Goal: Task Accomplishment & Management: Manage account settings

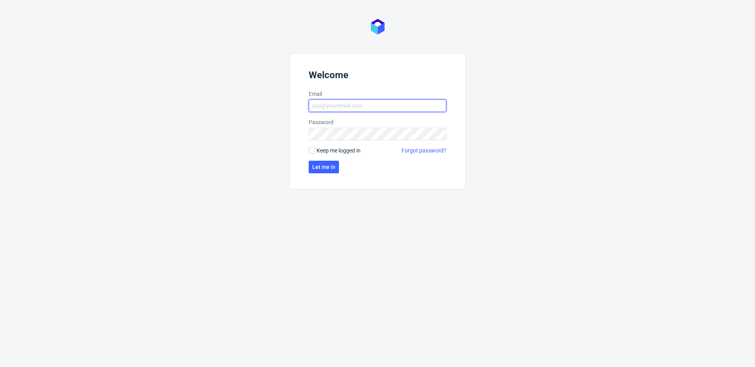
type input "[EMAIL_ADDRESS][DOMAIN_NAME]"
click at [345, 154] on span "Keep me logged in" at bounding box center [339, 151] width 44 height 8
click at [315, 154] on input "Keep me logged in" at bounding box center [312, 151] width 6 height 6
checkbox input "true"
click at [336, 161] on button "Let me in" at bounding box center [324, 167] width 30 height 13
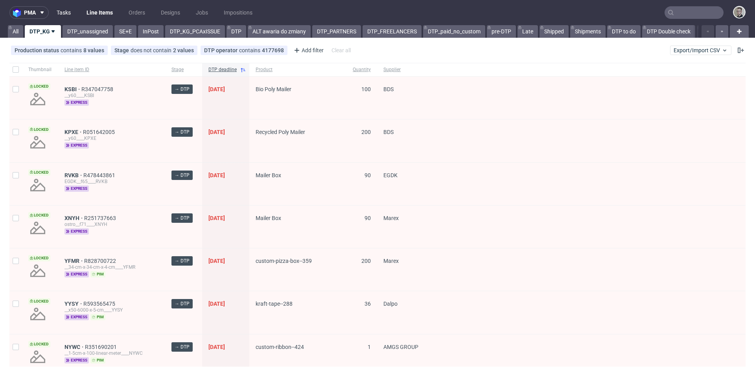
click at [74, 10] on link "Tasks" at bounding box center [64, 12] width 24 height 13
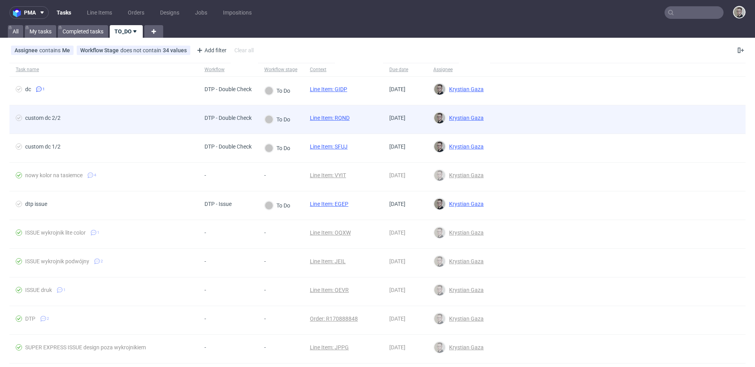
drag, startPoint x: 341, startPoint y: 117, endPoint x: 340, endPoint y: 112, distance: 5.6
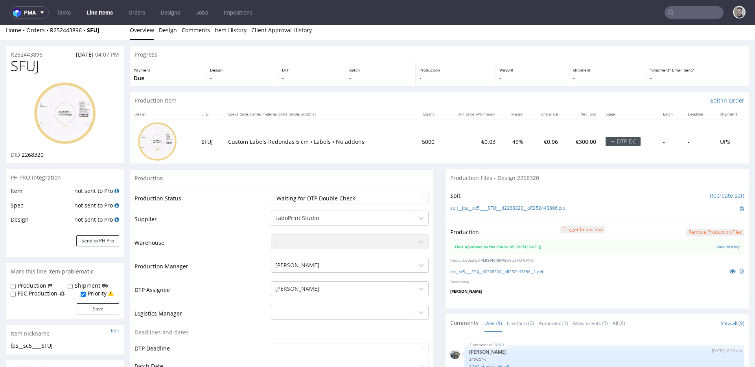
scroll to position [269, 0]
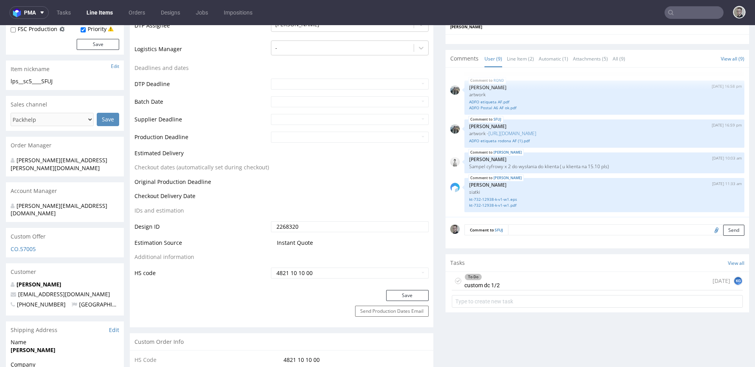
click at [491, 284] on div "To Do custom dc 1/2" at bounding box center [482, 281] width 35 height 18
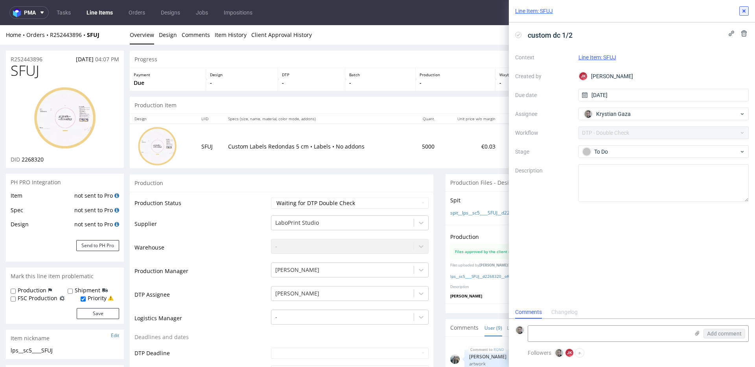
click at [743, 11] on use at bounding box center [744, 10] width 3 height 3
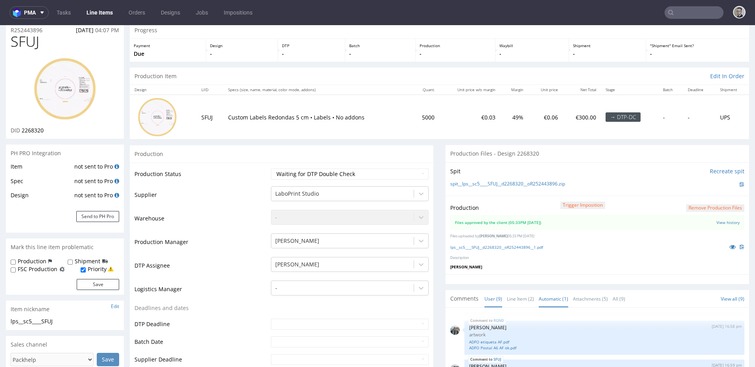
scroll to position [140, 0]
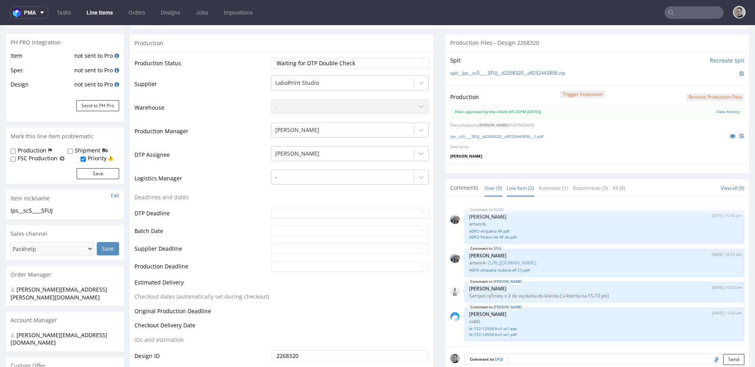
click at [521, 188] on link "Line Item (2)" at bounding box center [520, 188] width 27 height 17
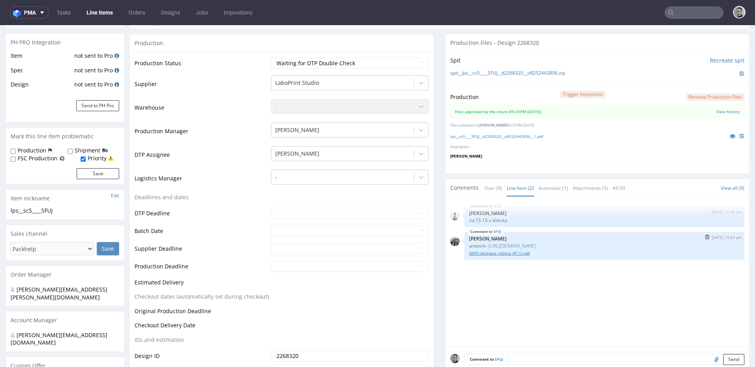
click at [520, 254] on link "ADFO etiqueta rodona AF (1).pdf" at bounding box center [604, 254] width 271 height 6
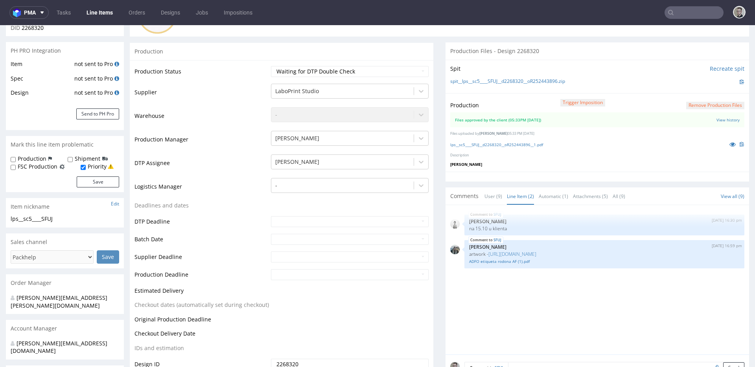
scroll to position [125, 0]
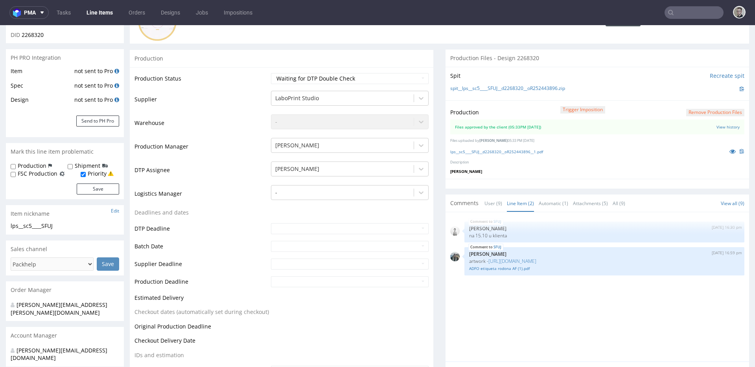
click at [726, 155] on p at bounding box center [735, 151] width 19 height 9
click at [730, 150] on icon at bounding box center [733, 152] width 6 height 6
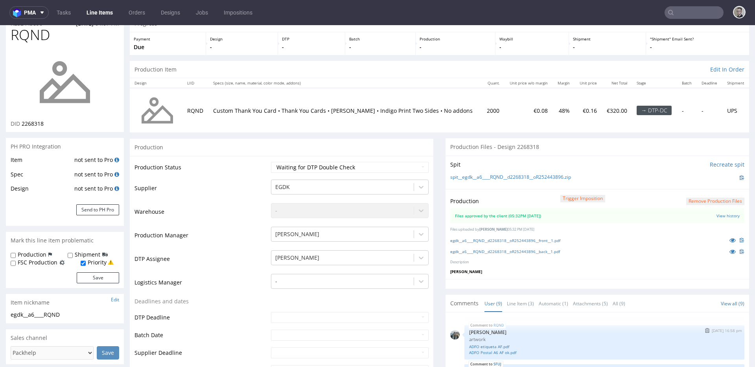
scroll to position [143, 0]
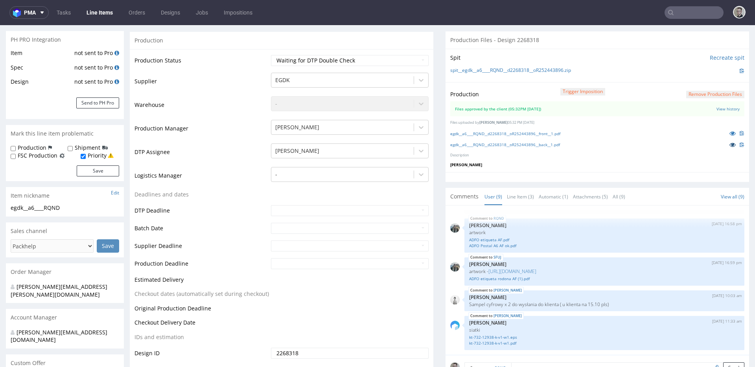
click at [730, 142] on icon at bounding box center [733, 145] width 6 height 6
click at [730, 133] on icon at bounding box center [733, 134] width 6 height 6
click at [730, 144] on icon at bounding box center [733, 145] width 6 height 6
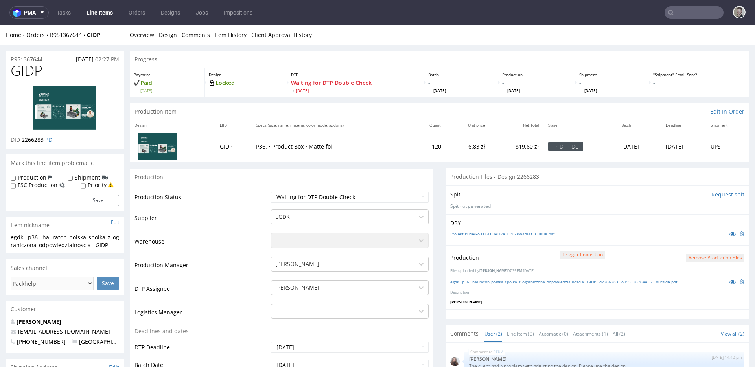
click at [643, 193] on div "Spit Request spit" at bounding box center [597, 195] width 294 height 8
click at [730, 282] on icon at bounding box center [733, 282] width 6 height 6
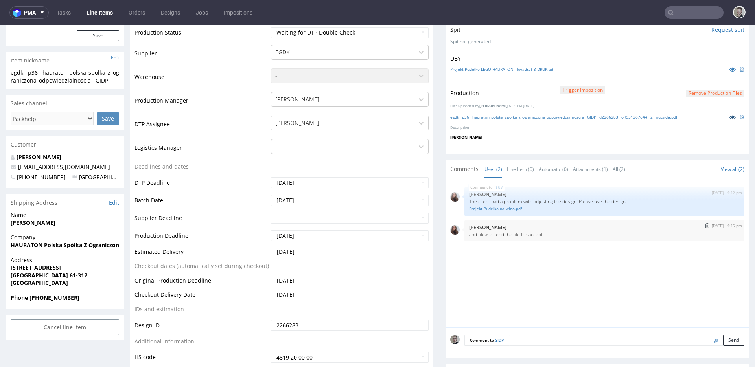
scroll to position [238, 0]
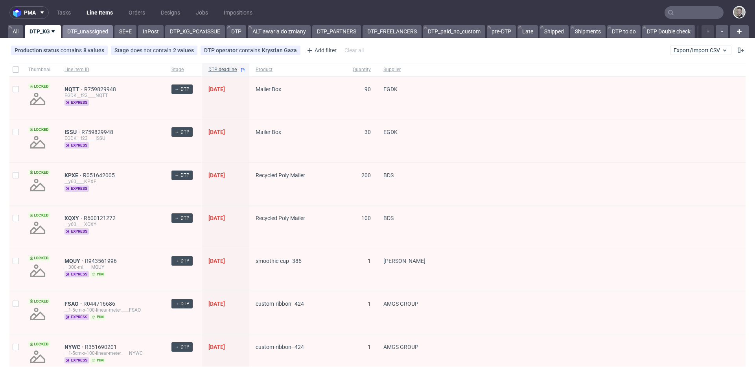
click at [82, 32] on link "DTP_unassigned" at bounding box center [88, 31] width 50 height 13
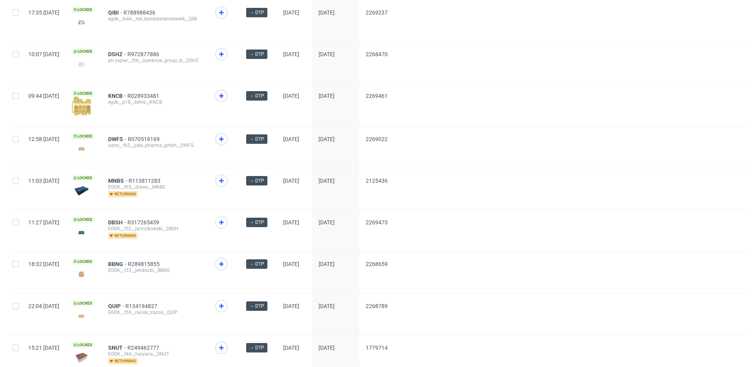
scroll to position [1005, 0]
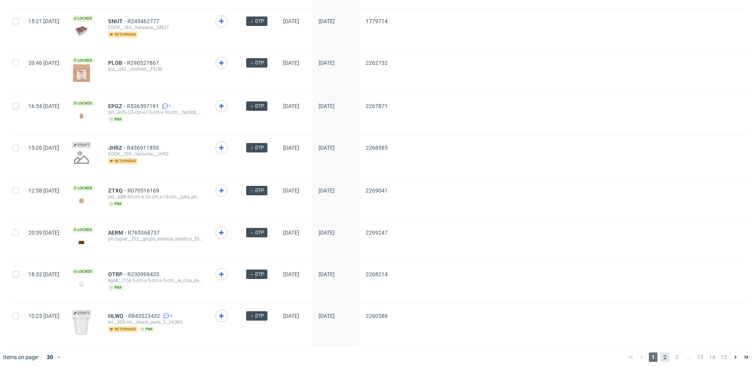
click at [661, 353] on span "2" at bounding box center [665, 357] width 9 height 9
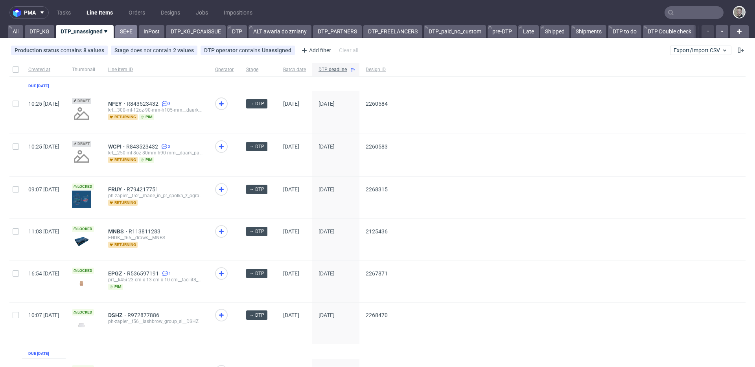
click at [124, 29] on link "SE+E" at bounding box center [126, 31] width 22 height 13
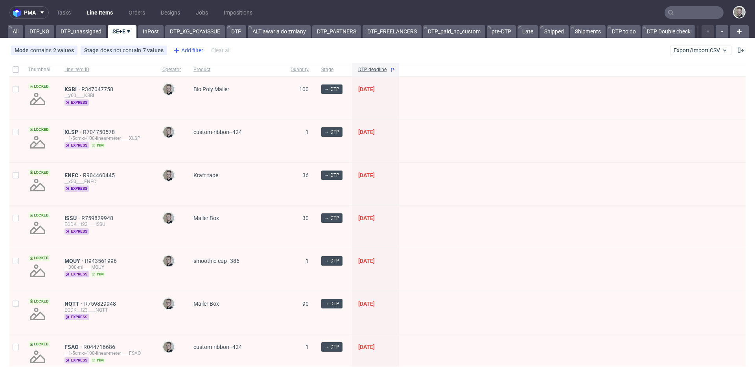
click at [186, 52] on div "Add filter" at bounding box center [187, 50] width 35 height 13
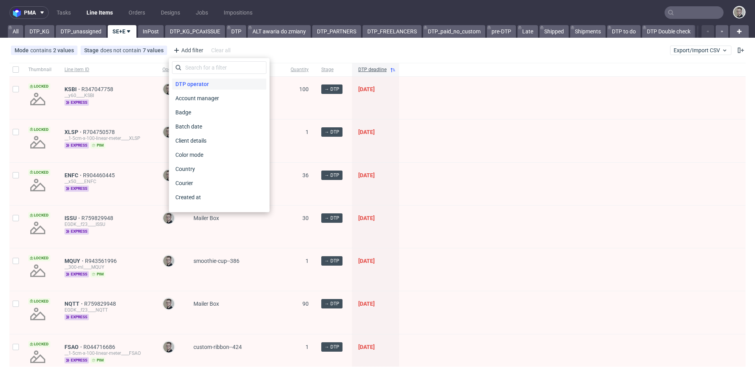
click at [218, 83] on div "DTP operator" at bounding box center [219, 84] width 94 height 11
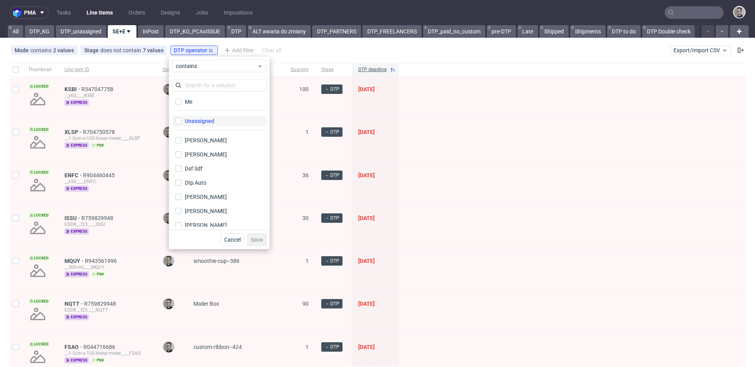
click at [221, 120] on label "Unassigned" at bounding box center [219, 121] width 94 height 11
click at [182, 120] on input "Unassigned" at bounding box center [178, 121] width 6 height 6
checkbox input "true"
click at [260, 240] on span "Save" at bounding box center [257, 240] width 12 height 6
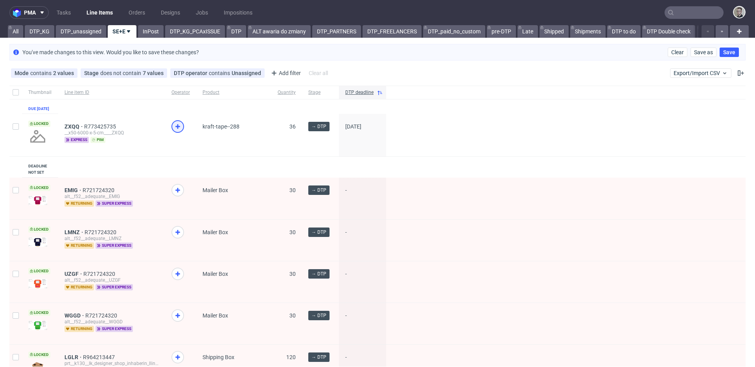
click at [175, 129] on use at bounding box center [177, 126] width 5 height 5
click at [52, 29] on link "DTP_KG" at bounding box center [40, 31] width 30 height 13
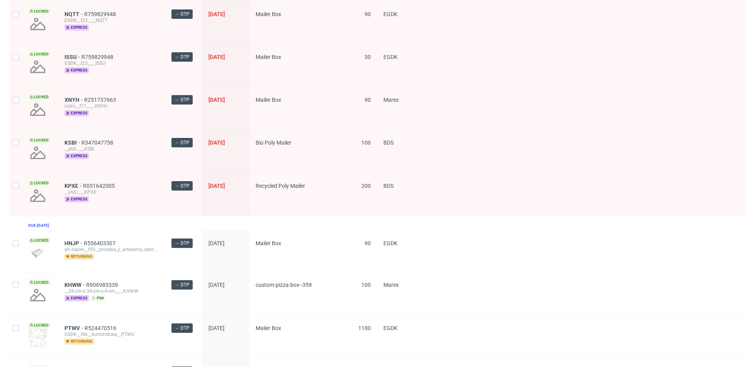
scroll to position [544, 0]
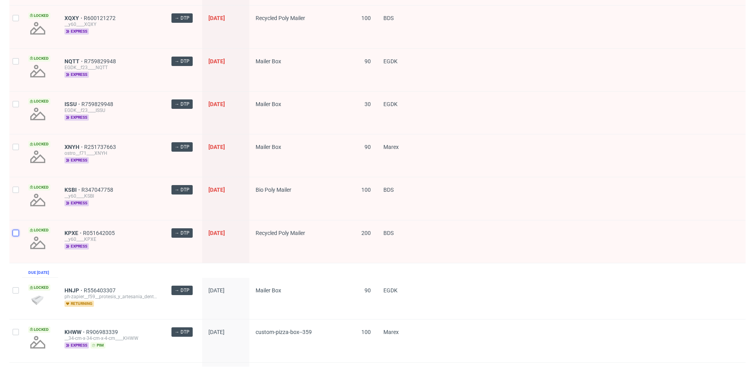
click at [17, 232] on input "checkbox" at bounding box center [16, 233] width 6 height 6
checkbox input "true"
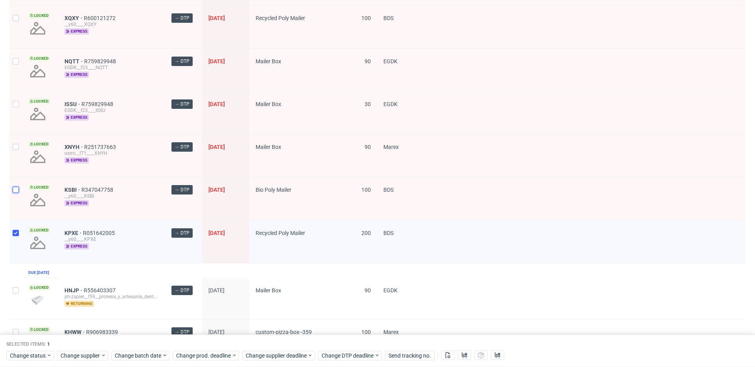
click at [15, 192] on input "checkbox" at bounding box center [16, 190] width 6 height 6
checkbox input "true"
click at [11, 147] on div at bounding box center [15, 156] width 13 height 42
checkbox input "true"
click at [13, 104] on input "checkbox" at bounding box center [16, 104] width 6 height 6
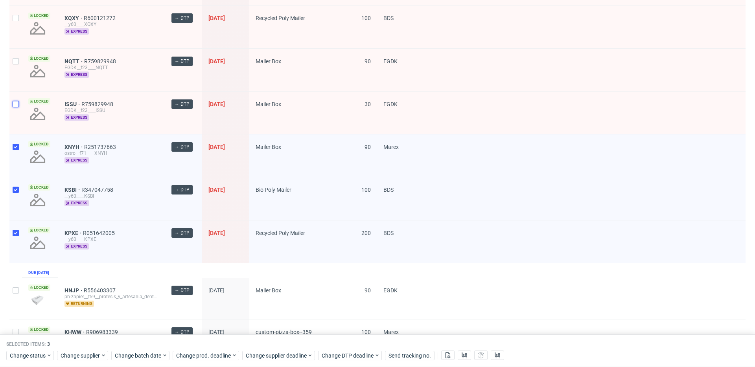
checkbox input "true"
click at [17, 72] on div at bounding box center [15, 70] width 13 height 42
checkbox input "true"
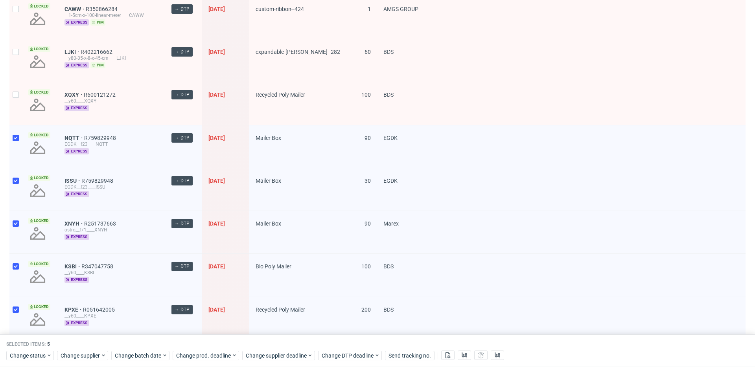
click at [15, 99] on div at bounding box center [15, 103] width 13 height 42
checkbox input "true"
click at [19, 61] on div at bounding box center [15, 60] width 13 height 42
checkbox input "true"
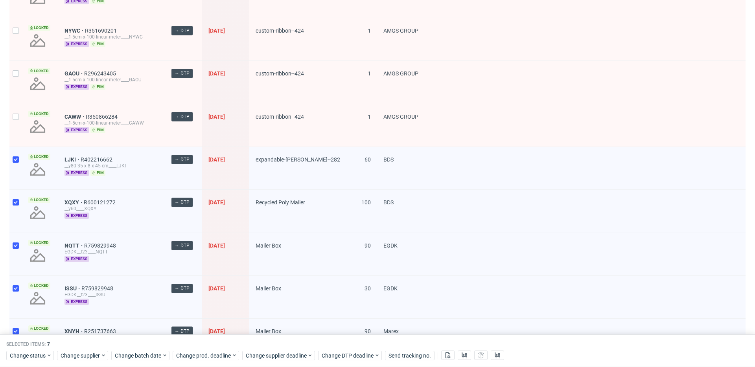
scroll to position [307, 0]
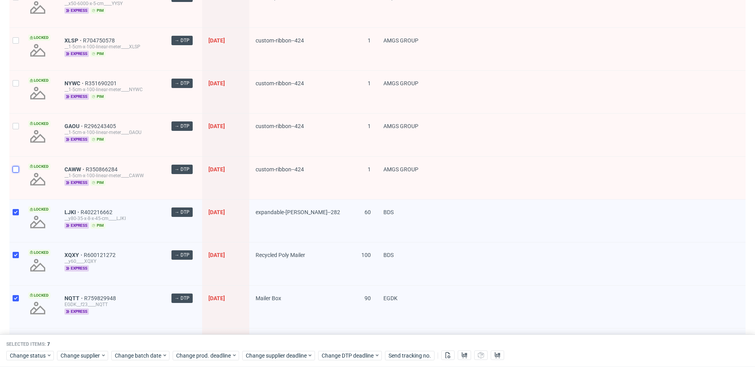
drag, startPoint x: 17, startPoint y: 167, endPoint x: 11, endPoint y: 148, distance: 19.7
click at [16, 167] on input "checkbox" at bounding box center [16, 169] width 6 height 6
checkbox input "true"
click at [10, 110] on div at bounding box center [15, 92] width 13 height 42
checkbox input "true"
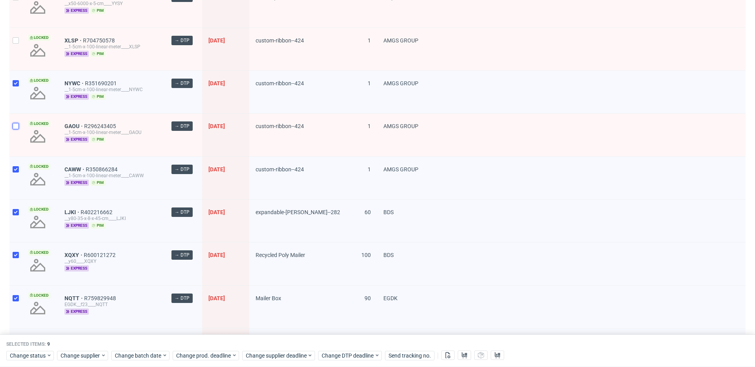
click at [17, 128] on input "checkbox" at bounding box center [16, 126] width 6 height 6
checkbox input "true"
click at [13, 49] on div at bounding box center [15, 49] width 13 height 42
checkbox input "true"
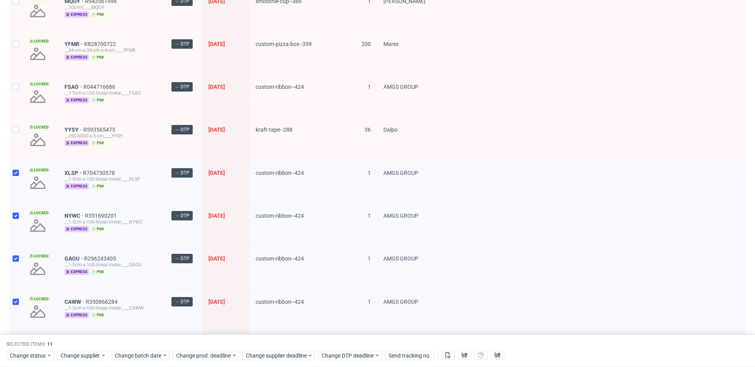
scroll to position [149, 0]
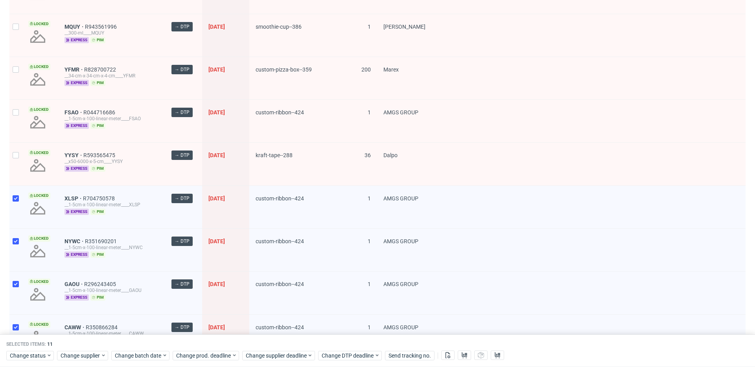
drag, startPoint x: 23, startPoint y: 155, endPoint x: 21, endPoint y: 141, distance: 14.2
click at [23, 155] on div "Locked" at bounding box center [40, 164] width 36 height 42
click at [19, 154] on div at bounding box center [15, 164] width 13 height 42
checkbox input "true"
click at [18, 116] on div at bounding box center [15, 121] width 13 height 42
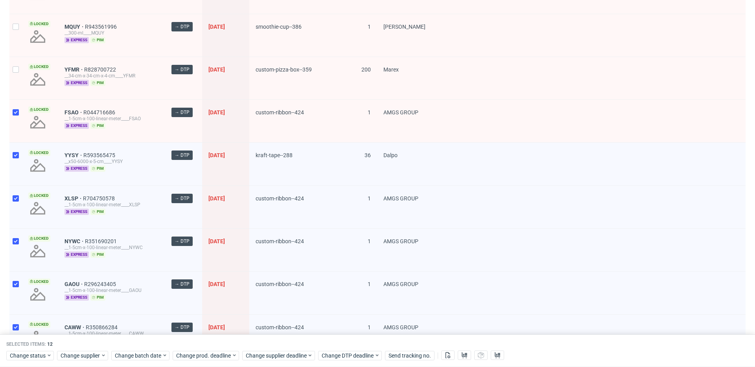
checkbox input "true"
click at [20, 72] on div at bounding box center [15, 78] width 13 height 42
checkbox input "true"
click at [17, 41] on div at bounding box center [15, 35] width 13 height 42
checkbox input "true"
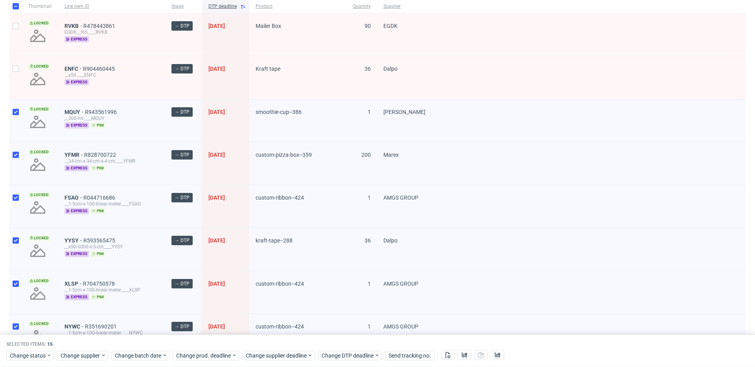
scroll to position [0, 0]
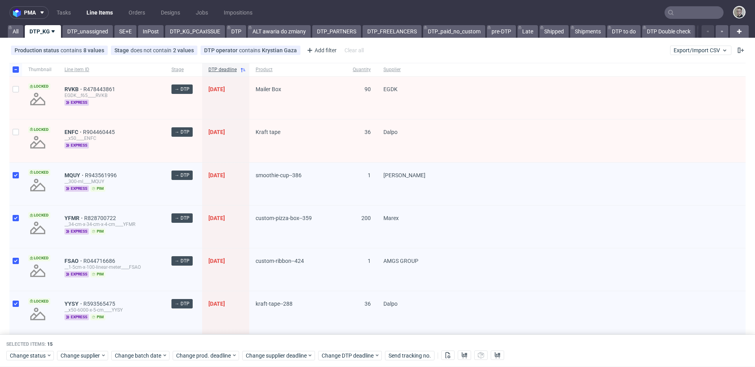
click at [15, 102] on div at bounding box center [15, 98] width 13 height 42
checkbox input "true"
click at [17, 137] on div at bounding box center [15, 141] width 13 height 42
checkbox input "true"
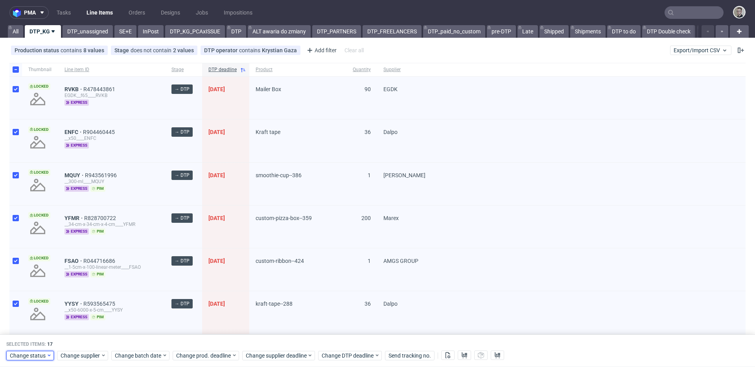
click at [38, 352] on span "Change status" at bounding box center [28, 356] width 37 height 8
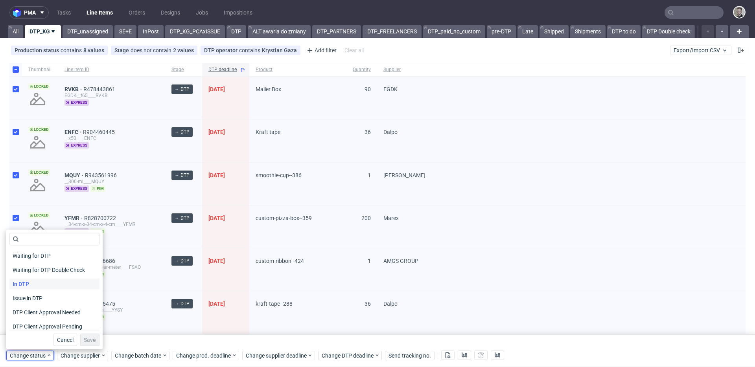
click at [42, 281] on div "In DTP" at bounding box center [54, 284] width 90 height 11
click at [88, 341] on span "Save" at bounding box center [90, 340] width 12 height 6
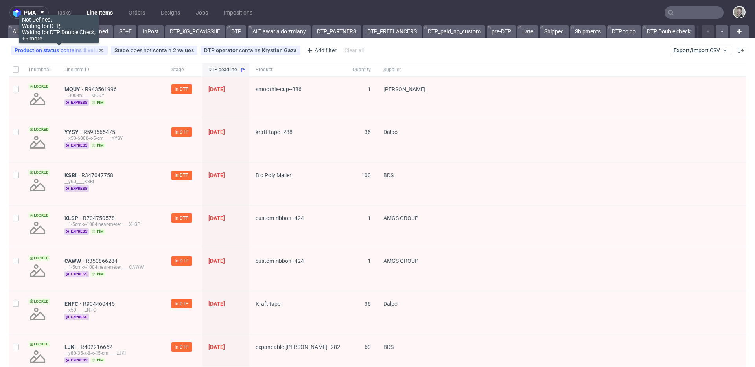
click at [62, 50] on div "Production status contains 8 values" at bounding box center [60, 50] width 90 height 6
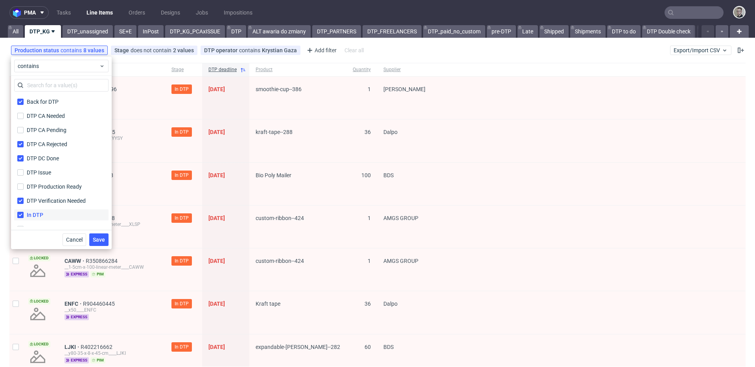
click at [50, 214] on label "In DTP" at bounding box center [61, 215] width 94 height 11
click at [24, 214] on input "In DTP" at bounding box center [20, 215] width 6 height 6
click at [52, 214] on label "In DTP" at bounding box center [61, 215] width 94 height 11
click at [24, 214] on input "In DTP" at bounding box center [20, 215] width 6 height 6
checkbox input "true"
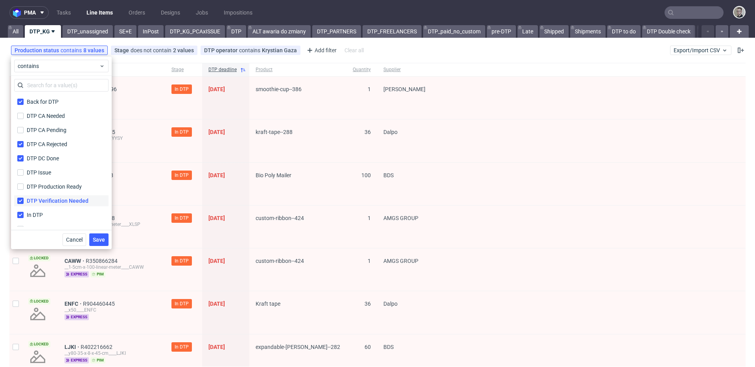
click at [53, 201] on div "DTP Verification Needed" at bounding box center [58, 201] width 62 height 8
click at [24, 201] on input "DTP Verification Needed" at bounding box center [20, 201] width 6 height 6
checkbox input "false"
click at [48, 155] on div "DTP DC Done" at bounding box center [43, 159] width 33 height 8
click at [24, 155] on input "DTP DC Done" at bounding box center [20, 158] width 6 height 6
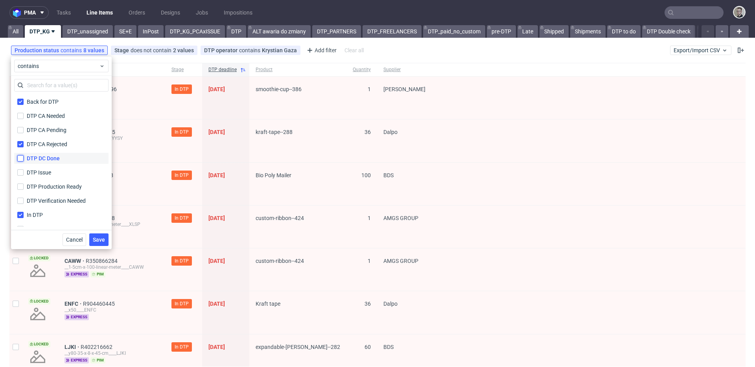
checkbox input "false"
drag, startPoint x: 49, startPoint y: 142, endPoint x: 50, endPoint y: 135, distance: 6.7
click at [49, 142] on div "DTP CA Rejected" at bounding box center [48, 144] width 42 height 8
click at [24, 142] on input "DTP CA Rejected" at bounding box center [20, 144] width 6 height 6
checkbox input "false"
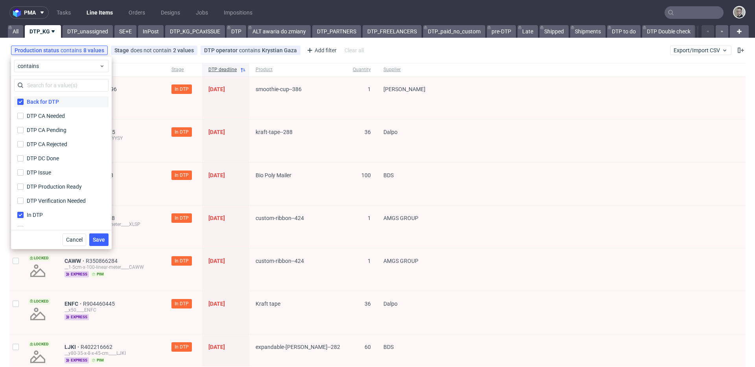
click at [53, 100] on div "Back for DTP" at bounding box center [43, 102] width 32 height 8
click at [24, 100] on input "Back for DTP" at bounding box center [20, 102] width 6 height 6
checkbox input "false"
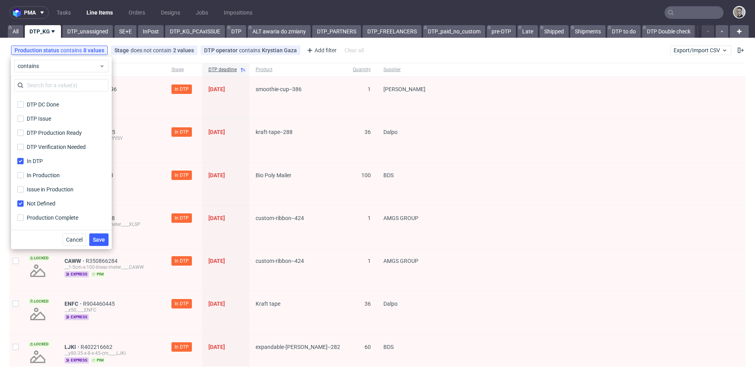
scroll to position [138, 0]
click at [57, 117] on label "Not Defined" at bounding box center [61, 119] width 94 height 11
click at [24, 117] on input "Not Defined" at bounding box center [20, 120] width 6 height 6
checkbox input "false"
click at [57, 203] on div "Waiting for DTP" at bounding box center [46, 205] width 39 height 8
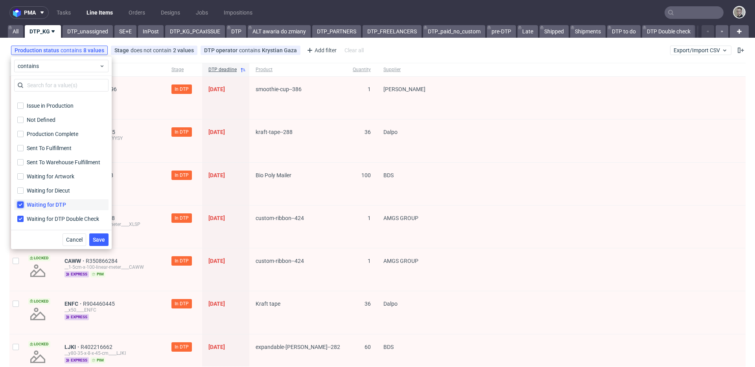
click at [24, 203] on input "Waiting for DTP" at bounding box center [20, 205] width 6 height 6
checkbox input "false"
click at [63, 214] on label "Waiting for DTP Double Check Waiting for DTP Double Check" at bounding box center [61, 219] width 94 height 11
click at [24, 216] on input "Waiting for DTP Double Check Waiting for DTP Double Check" at bounding box center [20, 219] width 6 height 6
checkbox input "false"
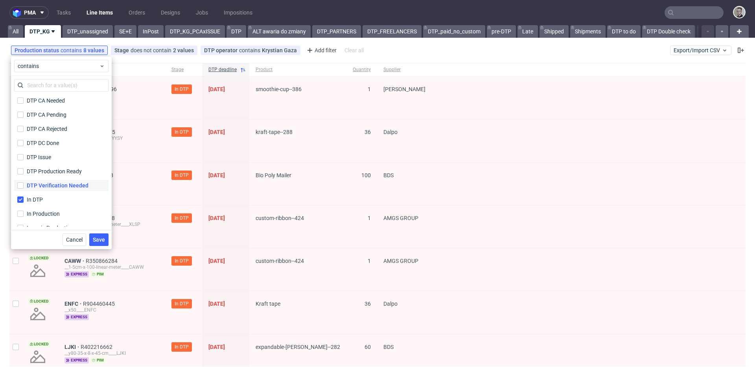
scroll to position [0, 0]
click at [100, 242] on span "Save" at bounding box center [99, 240] width 12 height 6
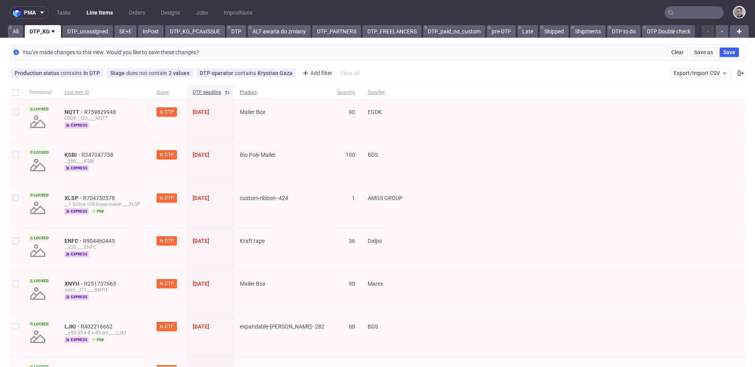
click at [245, 95] on span "Product" at bounding box center [282, 92] width 85 height 7
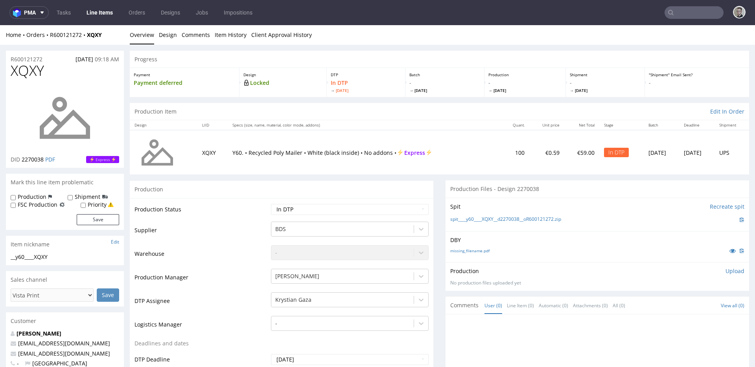
click at [463, 247] on div "missing_filename.pdf" at bounding box center [597, 251] width 294 height 9
click at [466, 248] on link "missing_filename.pdf" at bounding box center [469, 251] width 39 height 6
click at [511, 221] on link "spit____y60____XQXY__d2270038__oR600121272.zip" at bounding box center [505, 219] width 111 height 7
click at [164, 35] on link "Design" at bounding box center [168, 34] width 18 height 19
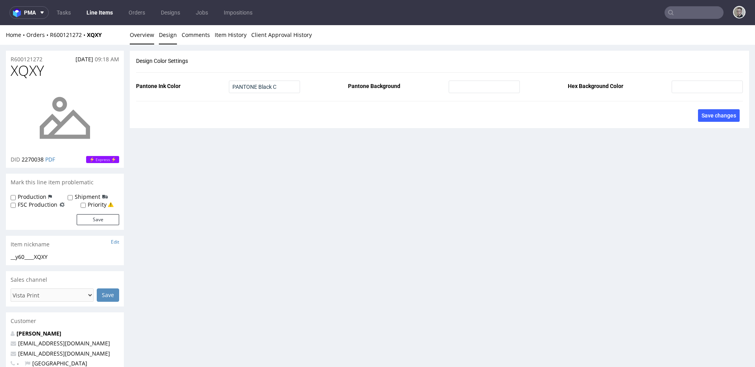
click at [145, 35] on link "Overview" at bounding box center [142, 34] width 24 height 19
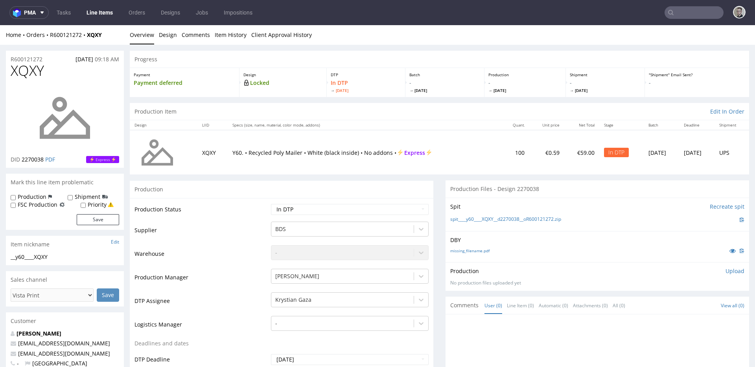
click at [726, 271] on p "Upload" at bounding box center [735, 271] width 19 height 8
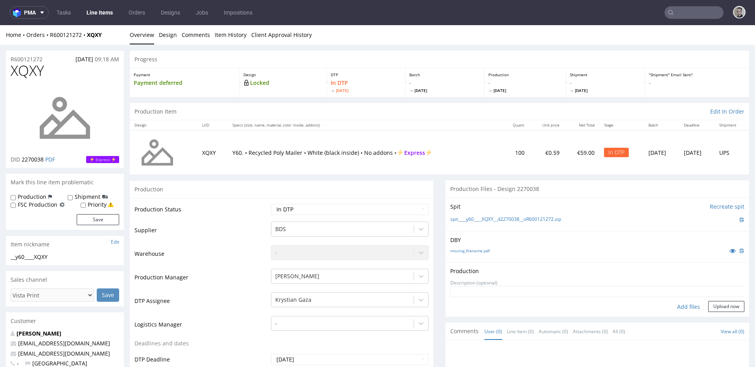
click at [681, 306] on div "Add files" at bounding box center [688, 307] width 39 height 12
type input "C:\fakepath\__y60____XQXY__d2270038__oR600121272__latest__front.pdf"
click at [708, 316] on button "Upload now" at bounding box center [726, 319] width 36 height 11
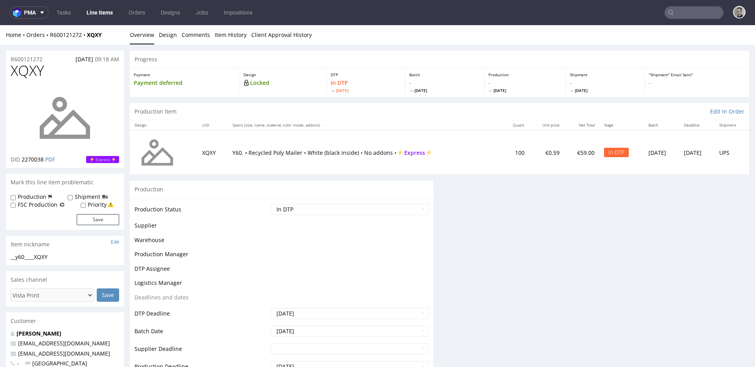
click at [297, 209] on select "Waiting for Artwork Waiting for Diecut Waiting for Mockup Waiting for DTP Waiti…" at bounding box center [350, 209] width 158 height 11
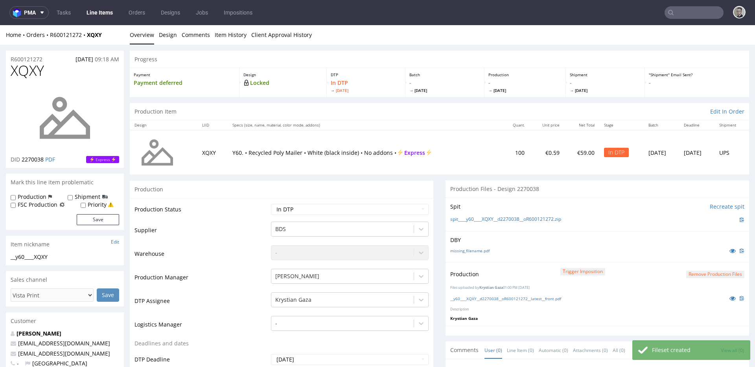
select select "dtp_production_ready"
click at [271, 204] on select "Waiting for Artwork Waiting for Diecut Waiting for Mockup Waiting for DTP Waiti…" at bounding box center [350, 209] width 158 height 11
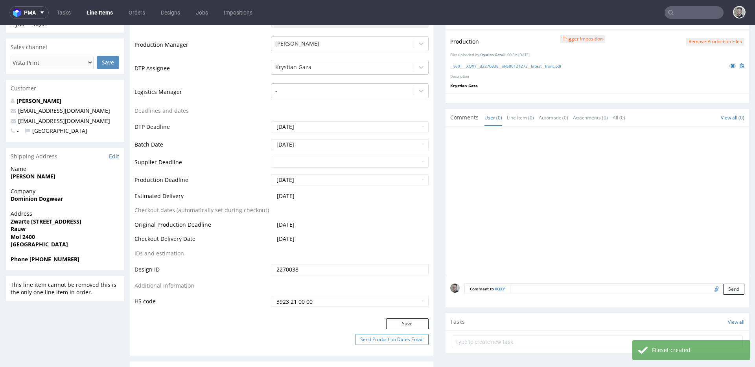
scroll to position [311, 0]
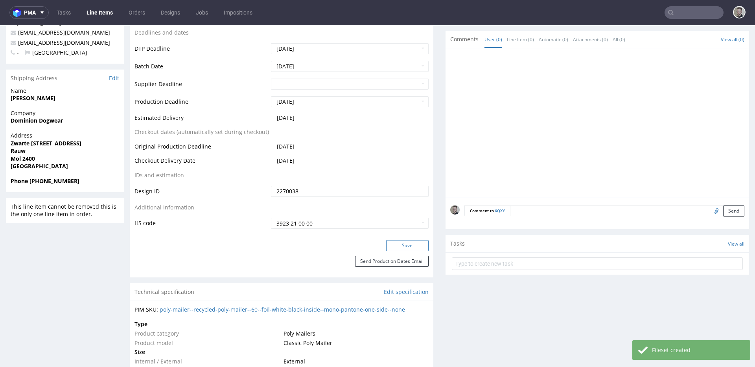
click at [404, 245] on button "Save" at bounding box center [407, 245] width 42 height 11
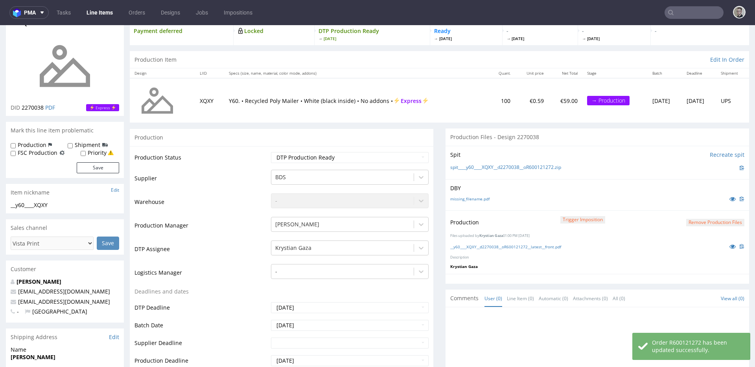
scroll to position [0, 0]
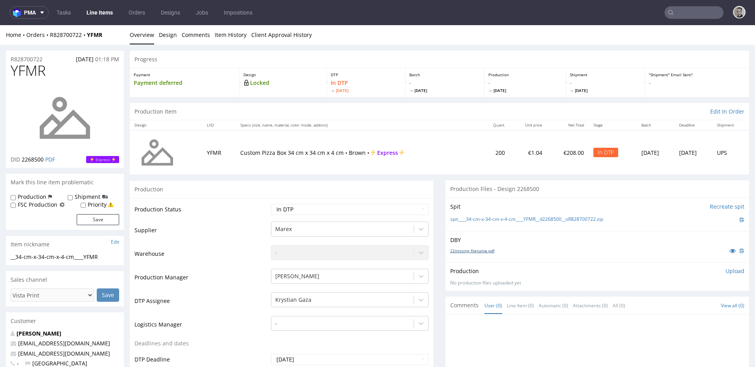
click at [474, 250] on link "22missing_filename.pdf" at bounding box center [472, 251] width 44 height 6
click at [500, 219] on link "spit____34-cm-x-34-cm-x-4-cm____YFMR__d2268500__oR828700722.zip" at bounding box center [526, 219] width 153 height 7
click at [160, 35] on link "Design" at bounding box center [168, 34] width 18 height 19
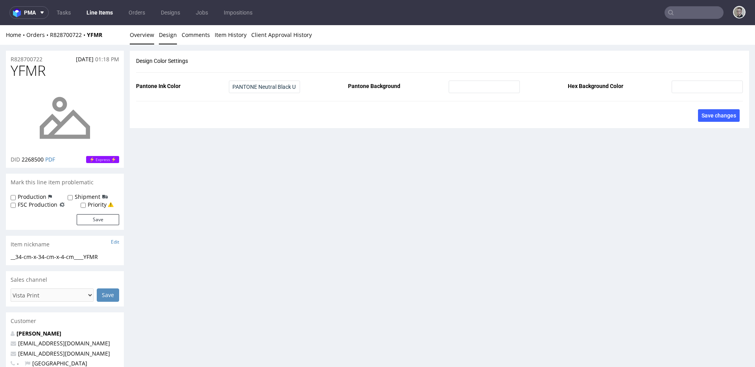
click at [143, 38] on link "Overview" at bounding box center [142, 34] width 24 height 19
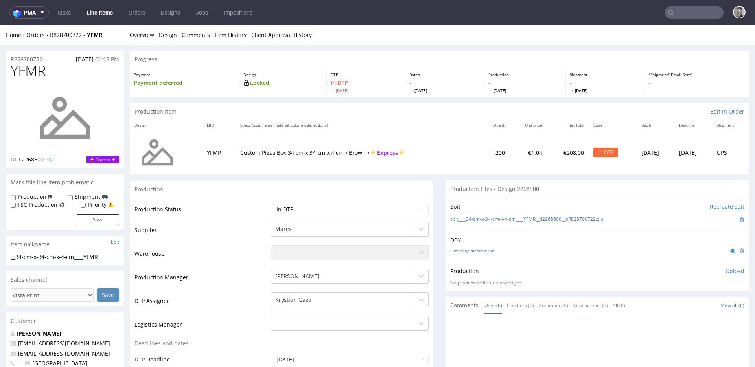
click at [726, 270] on p "Upload" at bounding box center [735, 271] width 19 height 8
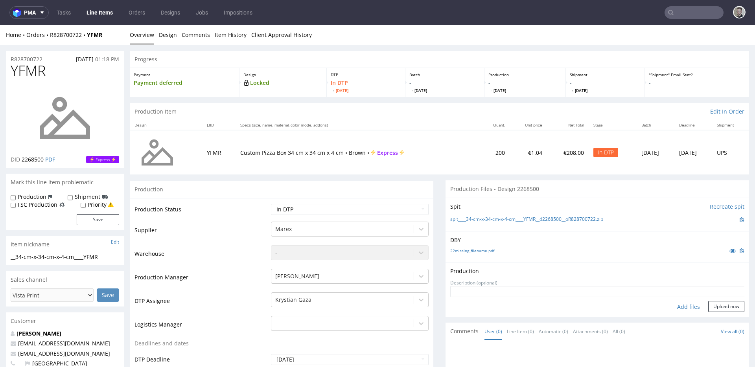
click at [681, 308] on div "Add files" at bounding box center [688, 307] width 39 height 12
type input "C:\fakepath\__34-cm-x-34-cm-x-4-cm____YFMR__d2268500__oR828700722__latest__outs…"
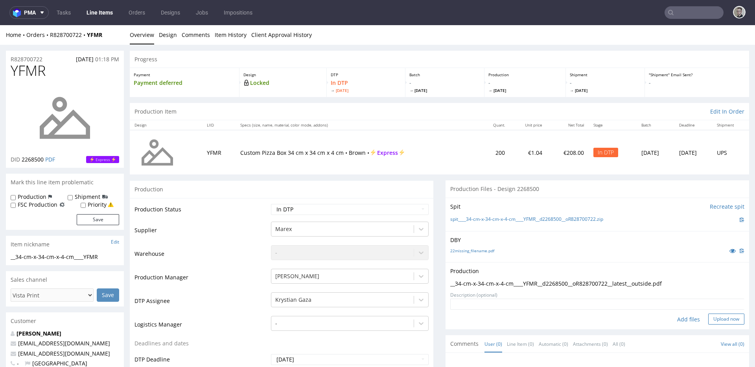
click at [712, 319] on button "Upload now" at bounding box center [726, 319] width 36 height 11
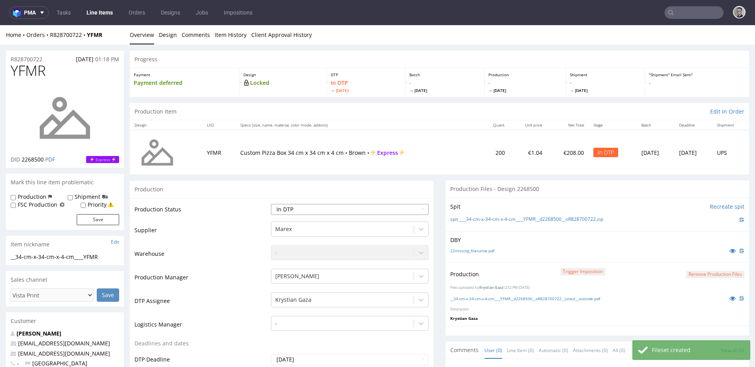
select select "dtp_production_ready"
click at [271, 204] on select "Waiting for Artwork Waiting for Diecut Waiting for Mockup Waiting for DTP Waiti…" at bounding box center [350, 209] width 158 height 11
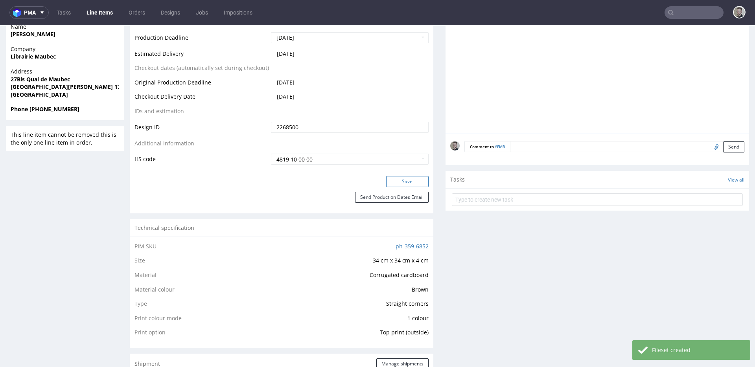
click at [411, 184] on button "Save" at bounding box center [407, 181] width 42 height 11
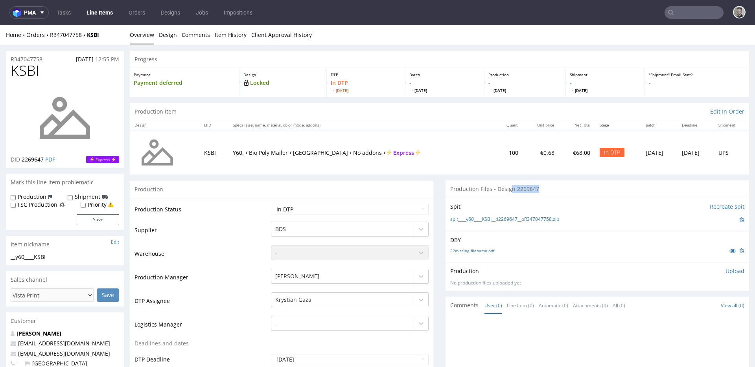
drag, startPoint x: 551, startPoint y: 189, endPoint x: 184, endPoint y: 164, distance: 368.6
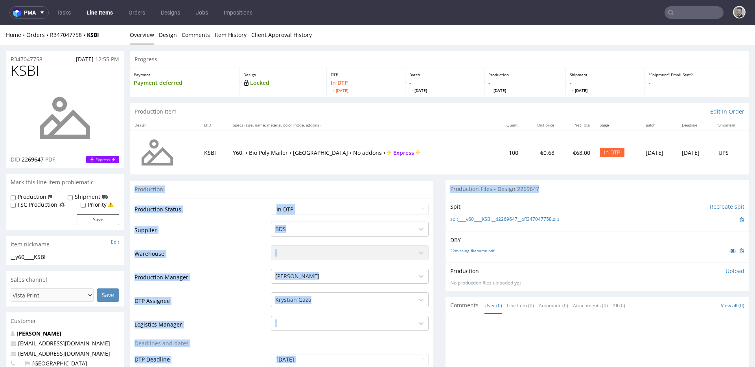
click at [497, 192] on div "Production Files - Design 2269647" at bounding box center [598, 189] width 304 height 17
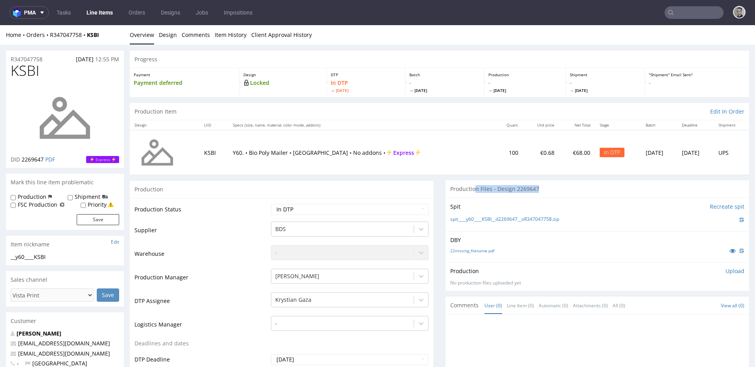
drag, startPoint x: 502, startPoint y: 188, endPoint x: 730, endPoint y: 197, distance: 228.3
click at [682, 195] on div "Production Files - Design 2269647" at bounding box center [598, 189] width 304 height 17
click at [529, 184] on div "Production Files - Design 2269647" at bounding box center [598, 189] width 304 height 17
drag, startPoint x: 562, startPoint y: 191, endPoint x: 360, endPoint y: 192, distance: 203.0
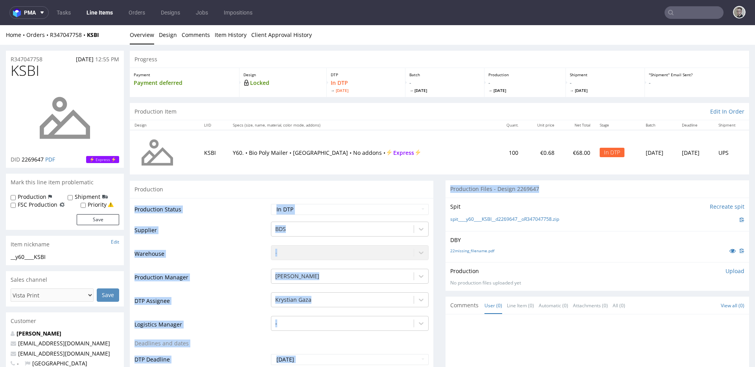
click at [515, 192] on div "Production Files - Design 2269647" at bounding box center [598, 189] width 304 height 17
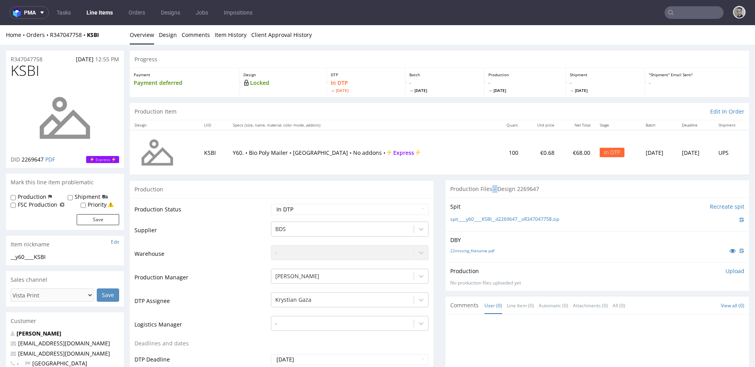
drag, startPoint x: 485, startPoint y: 190, endPoint x: 491, endPoint y: 191, distance: 6.0
click at [491, 191] on div "Production Files - Design 2269647" at bounding box center [598, 189] width 304 height 17
click at [600, 192] on div "Production Files - Design 2269647" at bounding box center [598, 189] width 304 height 17
drag, startPoint x: 441, startPoint y: 195, endPoint x: 408, endPoint y: 194, distance: 33.1
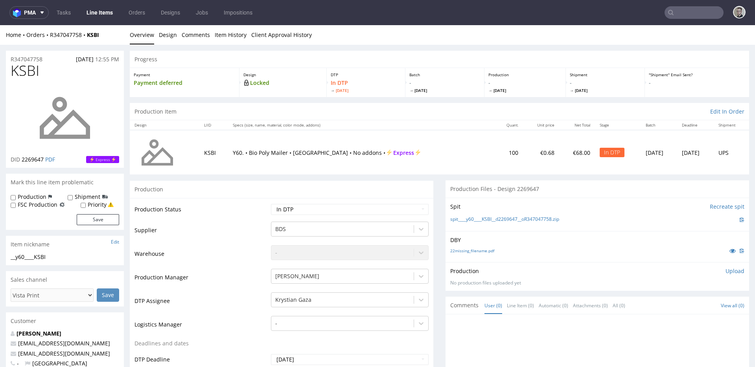
click at [537, 198] on div "Spit Recreate spit spit____y60____KSBI__d2269647__oR347047758.zip" at bounding box center [598, 214] width 304 height 33
click at [589, 261] on div "DBY 22missing_filename.pdf" at bounding box center [598, 246] width 304 height 31
click at [627, 280] on div "No production files uploaded yet" at bounding box center [597, 283] width 294 height 7
click at [423, 184] on div "Production" at bounding box center [282, 190] width 304 height 18
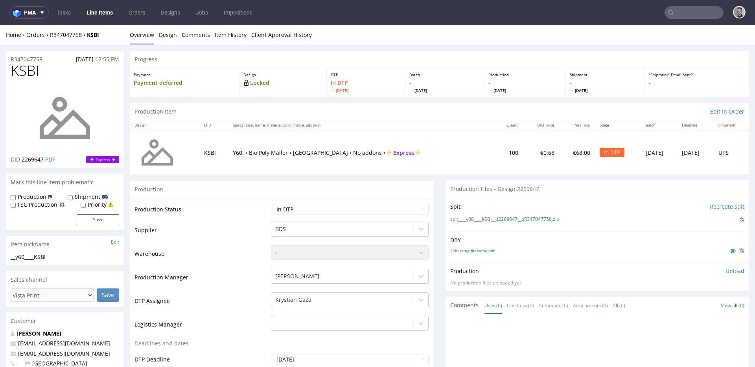
drag, startPoint x: 450, startPoint y: 175, endPoint x: 526, endPoint y: 194, distance: 78.2
click at [561, 194] on div "Production Files - Design 2269647" at bounding box center [598, 189] width 304 height 17
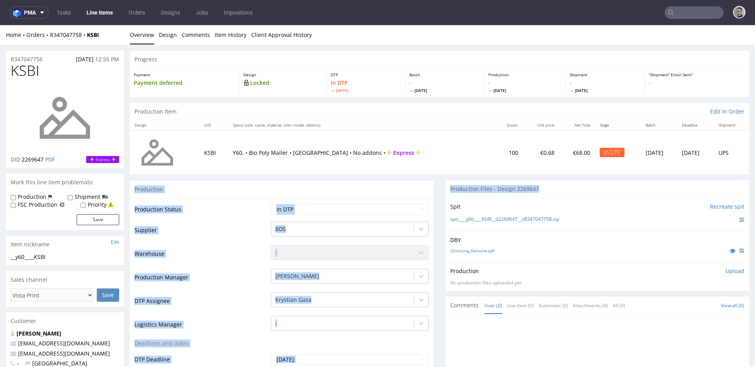
drag, startPoint x: 370, startPoint y: 179, endPoint x: 325, endPoint y: 175, distance: 45.4
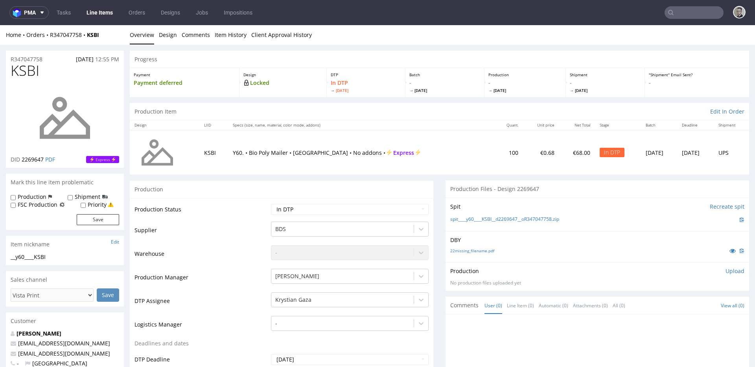
click at [489, 197] on div "Production Files - Design 2269647" at bounding box center [598, 189] width 304 height 17
drag, startPoint x: 483, startPoint y: 190, endPoint x: 496, endPoint y: 189, distance: 13.0
click at [496, 189] on div "Production Files - Design 2269647" at bounding box center [598, 189] width 304 height 17
click at [500, 188] on div "Production Files - Design 2269647" at bounding box center [598, 189] width 304 height 17
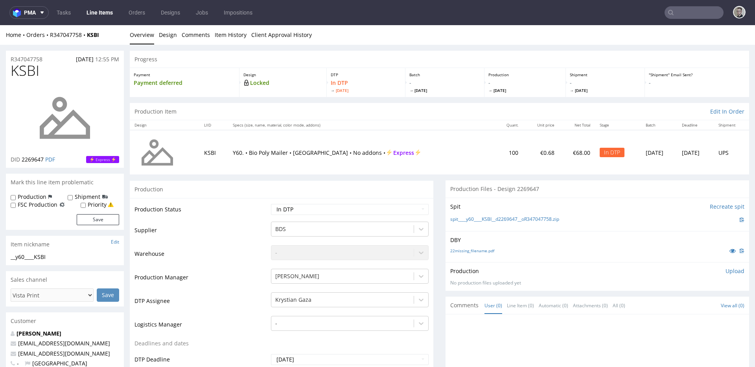
click at [610, 189] on div "Production Files - Design 2269647" at bounding box center [598, 189] width 304 height 17
drag, startPoint x: 524, startPoint y: 190, endPoint x: 435, endPoint y: 179, distance: 89.5
click at [541, 190] on div "Production Files - Design 2269647" at bounding box center [598, 189] width 304 height 17
click at [493, 187] on div "Production Files - Design 2269647" at bounding box center [598, 189] width 304 height 17
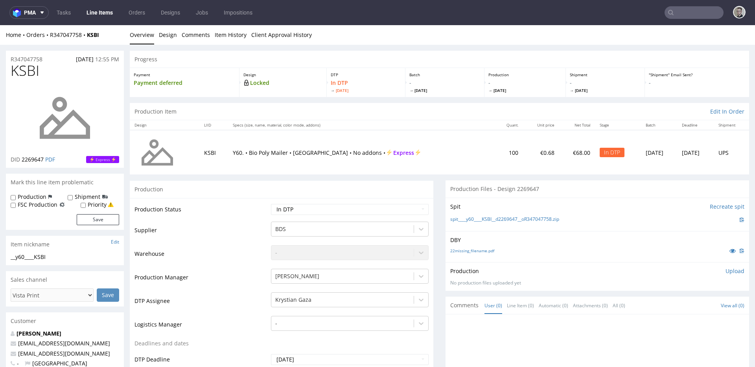
click at [527, 185] on div "Production Files - Design 2269647" at bounding box center [598, 189] width 304 height 17
drag, startPoint x: 540, startPoint y: 190, endPoint x: 490, endPoint y: 192, distance: 50.0
click at [490, 192] on div "Production Files - Design 2269647" at bounding box center [598, 189] width 304 height 17
click at [537, 185] on div "Production Files - Design 2269647" at bounding box center [598, 189] width 304 height 17
drag, startPoint x: 553, startPoint y: 191, endPoint x: 344, endPoint y: 164, distance: 210.5
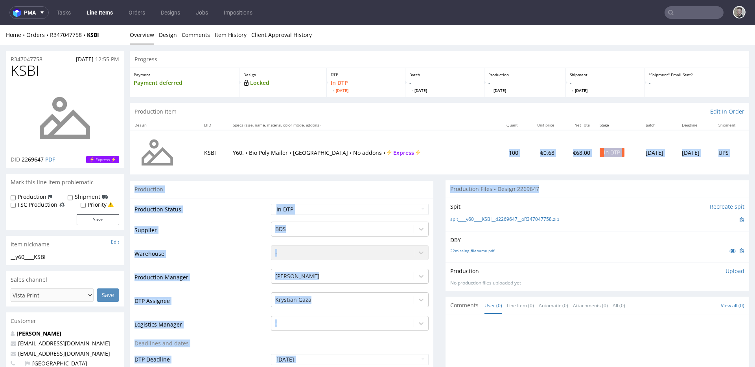
click at [546, 182] on div "Production Files - Design 2269647" at bounding box center [598, 189] width 304 height 17
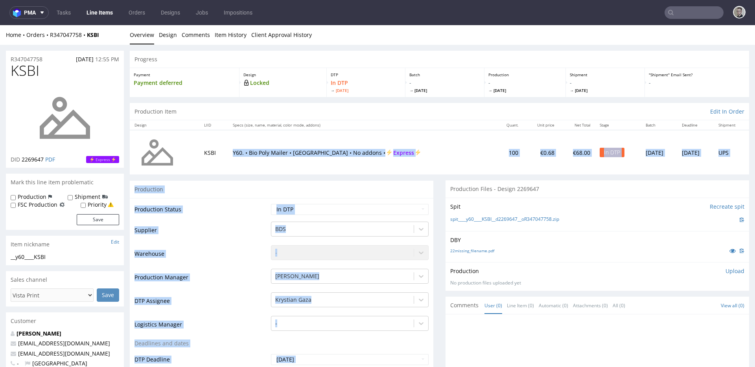
drag, startPoint x: 543, startPoint y: 184, endPoint x: 234, endPoint y: 138, distance: 312.7
click at [324, 186] on div "Production" at bounding box center [282, 190] width 304 height 18
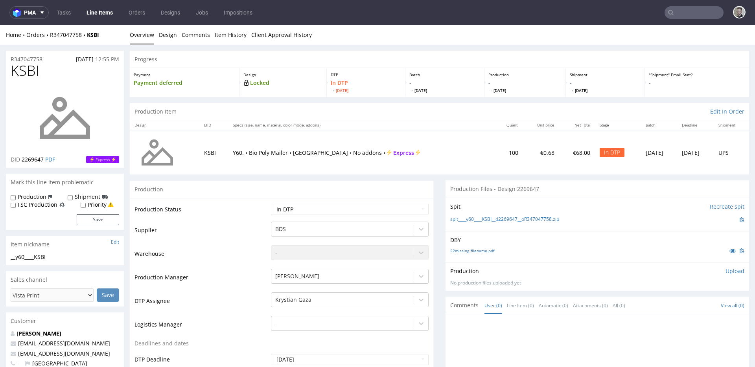
drag, startPoint x: 437, startPoint y: 189, endPoint x: 433, endPoint y: 187, distance: 4.0
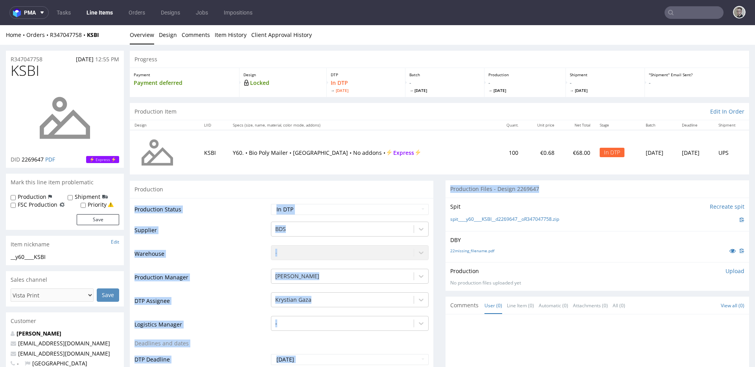
drag, startPoint x: 502, startPoint y: 192, endPoint x: 340, endPoint y: 172, distance: 162.9
click at [505, 189] on div "Production Files - Design 2269647" at bounding box center [598, 189] width 304 height 17
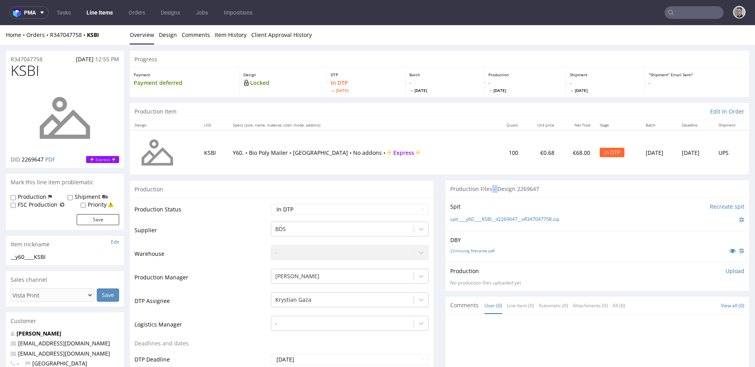
drag, startPoint x: 486, startPoint y: 190, endPoint x: 491, endPoint y: 190, distance: 4.7
click at [491, 190] on div "Production Files - Design 2269647" at bounding box center [598, 189] width 304 height 17
click at [534, 188] on div "Production Files - Design 2269647" at bounding box center [598, 189] width 304 height 17
drag, startPoint x: 544, startPoint y: 191, endPoint x: 441, endPoint y: 191, distance: 103.1
click at [446, 191] on div "Production Files - Design 2269647" at bounding box center [598, 189] width 304 height 17
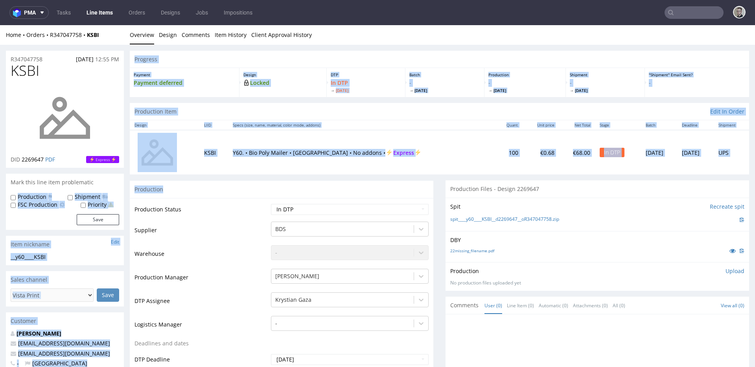
drag, startPoint x: 166, startPoint y: 194, endPoint x: 77, endPoint y: 182, distance: 89.7
click at [235, 196] on div "Production" at bounding box center [282, 190] width 304 height 18
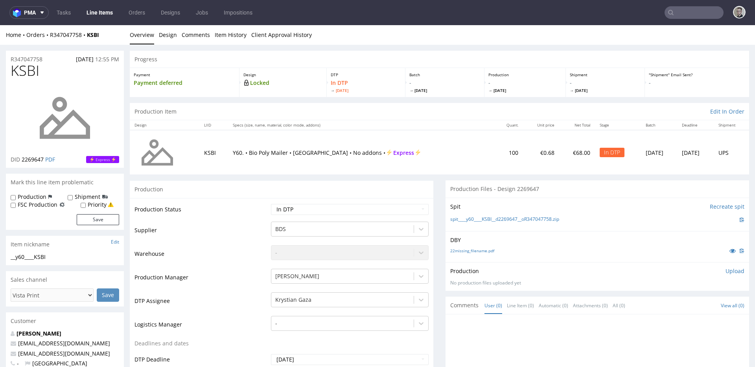
click at [235, 196] on div "Production" at bounding box center [282, 190] width 304 height 18
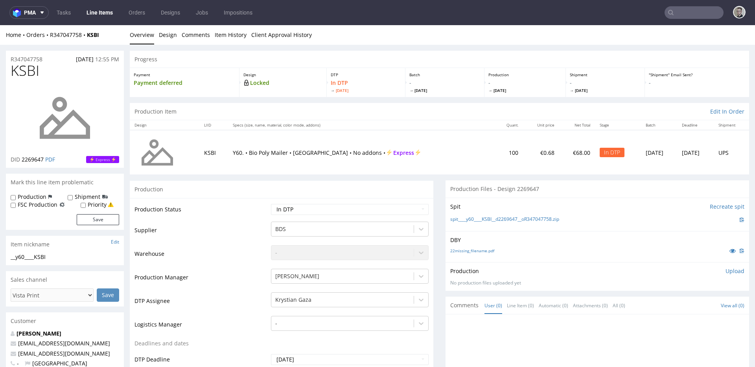
click at [518, 187] on div "Production Files - Design 2269647" at bounding box center [598, 189] width 304 height 17
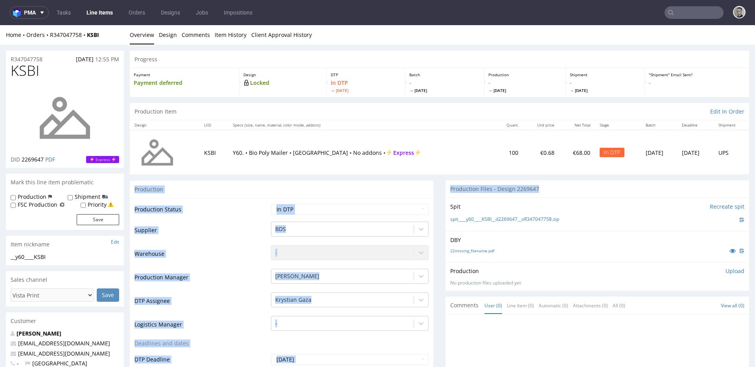
drag, startPoint x: 401, startPoint y: 185, endPoint x: 327, endPoint y: 182, distance: 73.6
click at [552, 196] on div "Production Files - Design 2269647" at bounding box center [598, 189] width 304 height 17
drag, startPoint x: 551, startPoint y: 188, endPoint x: 284, endPoint y: 173, distance: 267.1
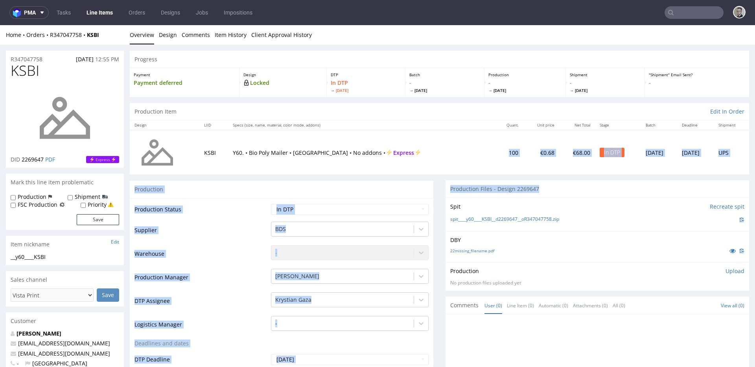
click at [515, 189] on div "Production Files - Design 2269647" at bounding box center [598, 189] width 304 height 17
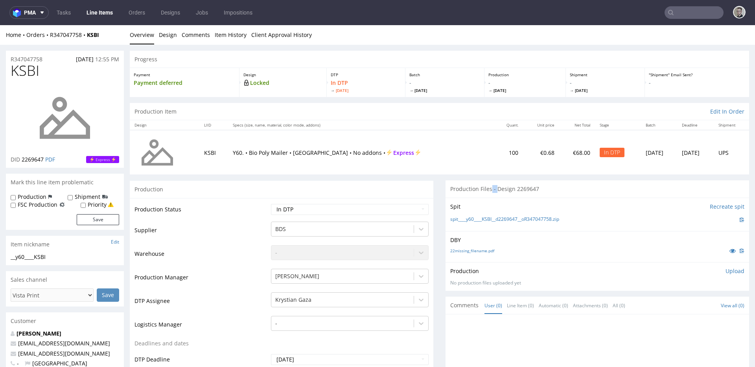
drag, startPoint x: 485, startPoint y: 189, endPoint x: 494, endPoint y: 192, distance: 9.2
click at [492, 191] on div "Production Files - Design 2269647" at bounding box center [598, 189] width 304 height 17
click at [565, 201] on div "Spit Recreate spit spit____y60____KSBI__d2269647__oR347047758.zip" at bounding box center [598, 214] width 304 height 33
click at [284, 189] on div "Production" at bounding box center [282, 190] width 304 height 18
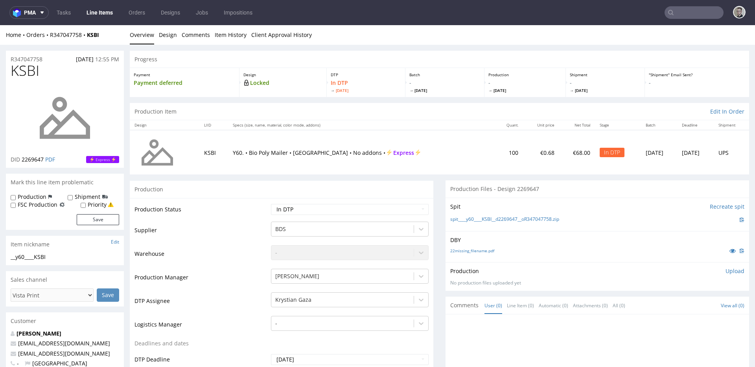
click at [491, 194] on div "Production Files - Design 2269647" at bounding box center [598, 189] width 304 height 17
click at [511, 191] on div "Production Files - Design 2269647" at bounding box center [598, 189] width 304 height 17
click at [537, 190] on div "Production Files - Design 2269647" at bounding box center [598, 189] width 304 height 17
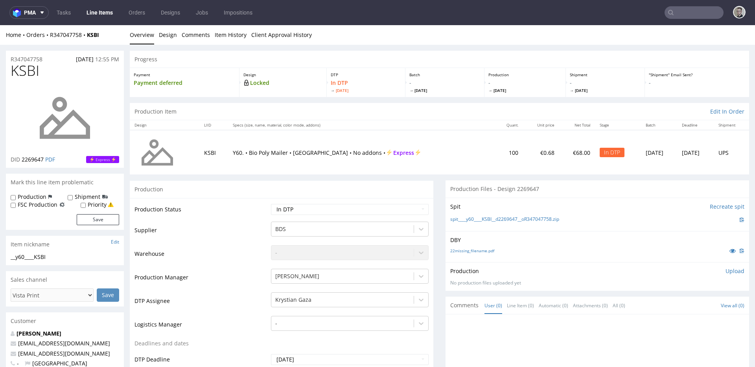
click at [517, 254] on div "22missing_filename.pdf" at bounding box center [597, 251] width 294 height 9
click at [459, 252] on link "22missing_filename.pdf" at bounding box center [472, 251] width 44 height 6
click at [508, 219] on link "spit____y60____KSBI__d2269647__oR347047758.zip" at bounding box center [504, 219] width 109 height 7
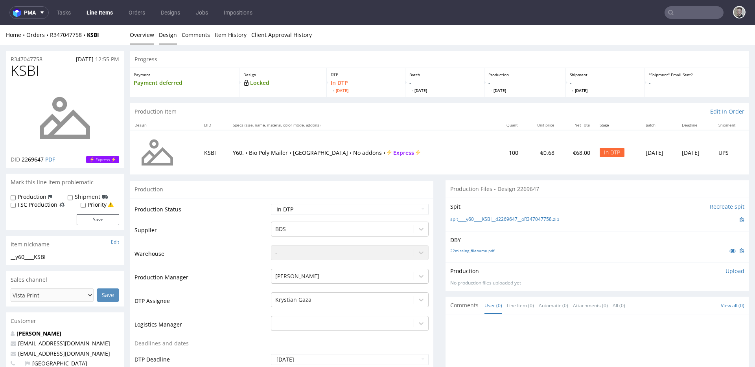
click at [167, 38] on link "Design" at bounding box center [168, 34] width 18 height 19
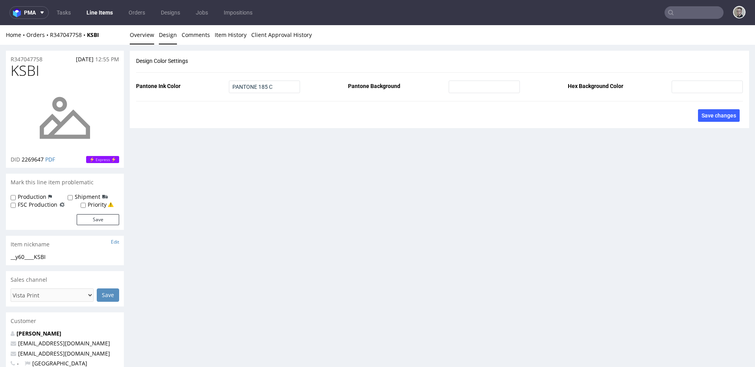
click at [133, 37] on link "Overview" at bounding box center [142, 34] width 24 height 19
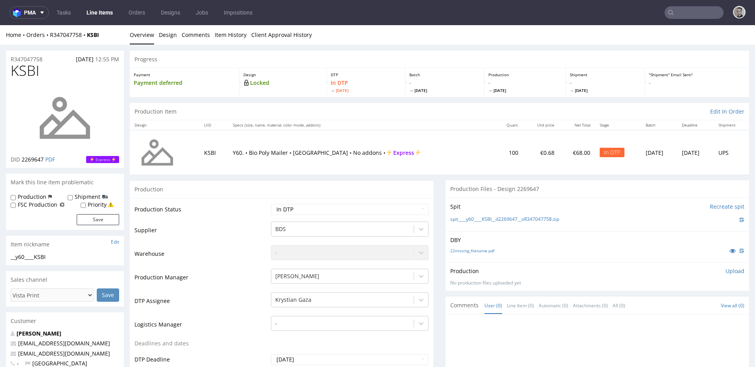
click at [732, 273] on p "Upload" at bounding box center [735, 271] width 19 height 8
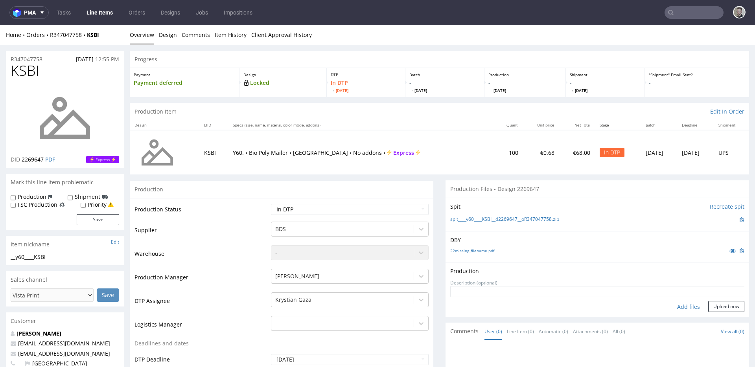
click at [678, 306] on div "Add files" at bounding box center [688, 307] width 39 height 12
type input "C:\fakepath\__y60____KSBI__d2269647__oR347047758__latest__front.pdf"
click at [717, 318] on button "Upload now" at bounding box center [726, 319] width 36 height 11
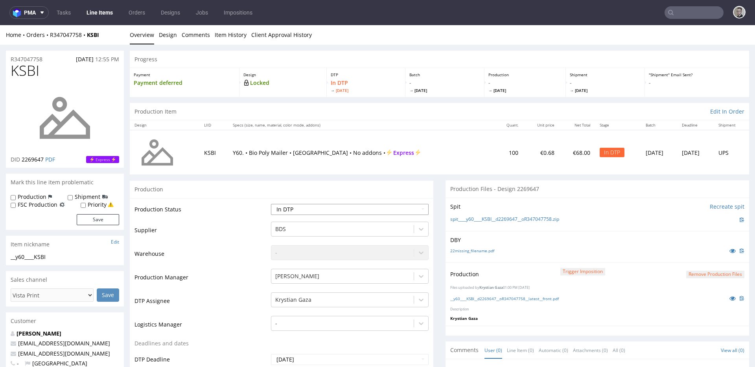
click at [305, 207] on select "Waiting for Artwork Waiting for Diecut Waiting for Mockup Waiting for DTP Waiti…" at bounding box center [350, 209] width 158 height 11
select select "dtp_production_ready"
click at [271, 204] on select "Waiting for Artwork Waiting for Diecut Waiting for Mockup Waiting for DTP Waiti…" at bounding box center [350, 209] width 158 height 11
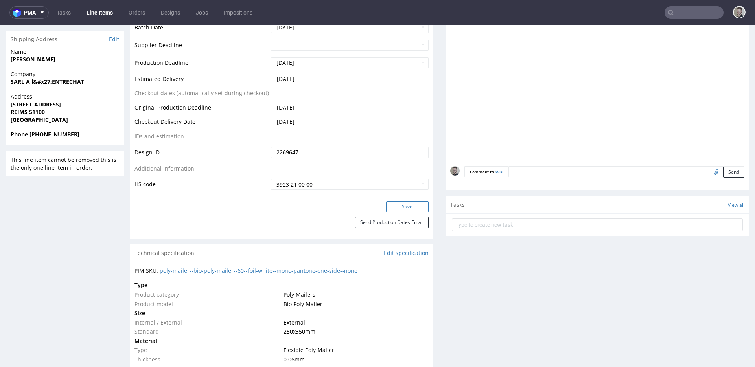
click at [404, 210] on button "Save" at bounding box center [407, 206] width 42 height 11
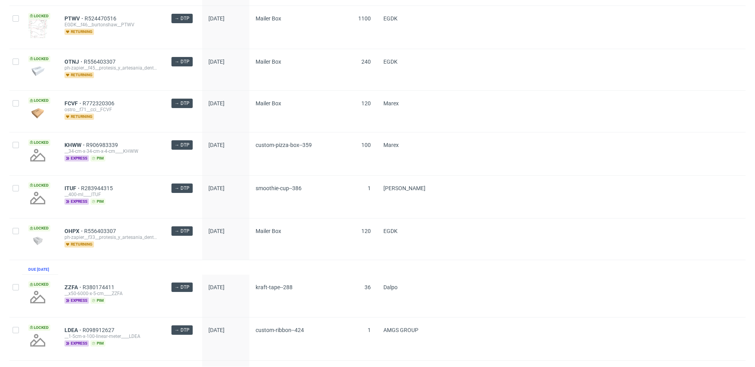
scroll to position [1018, 0]
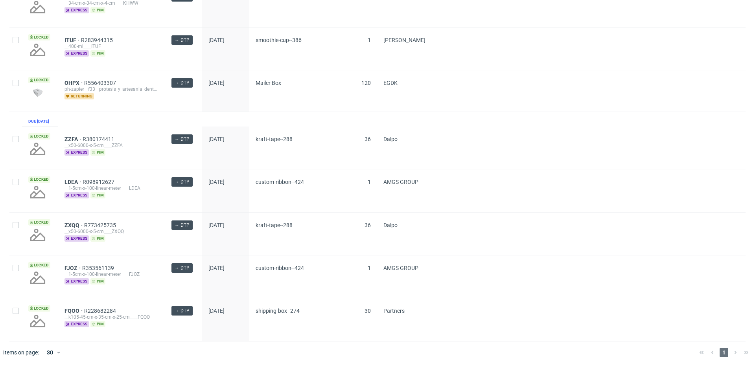
click at [440, 146] on div at bounding box center [589, 148] width 314 height 43
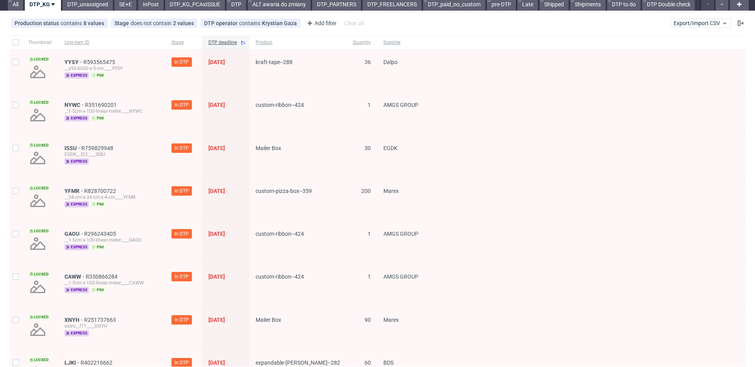
scroll to position [0, 0]
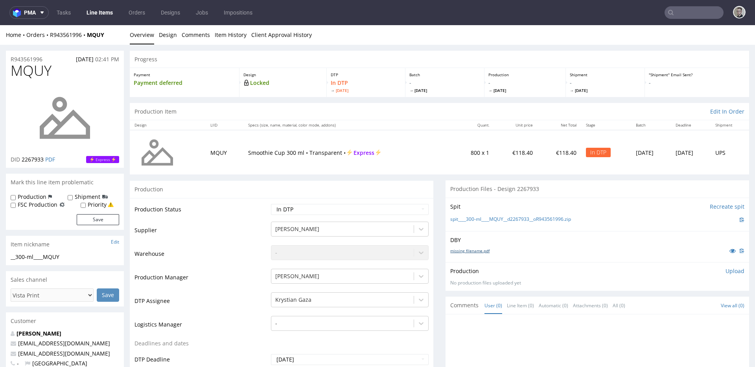
click at [463, 251] on link "missing_filename.pdf" at bounding box center [469, 251] width 39 height 6
click at [505, 220] on link "spit____300-ml____MQUY__d2267933__oR943561996.zip" at bounding box center [510, 219] width 121 height 7
click at [163, 37] on link "Design" at bounding box center [168, 34] width 18 height 19
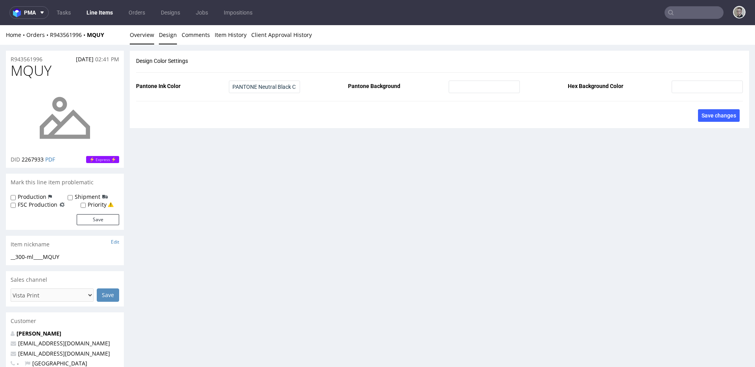
click at [148, 37] on link "Overview" at bounding box center [142, 34] width 24 height 19
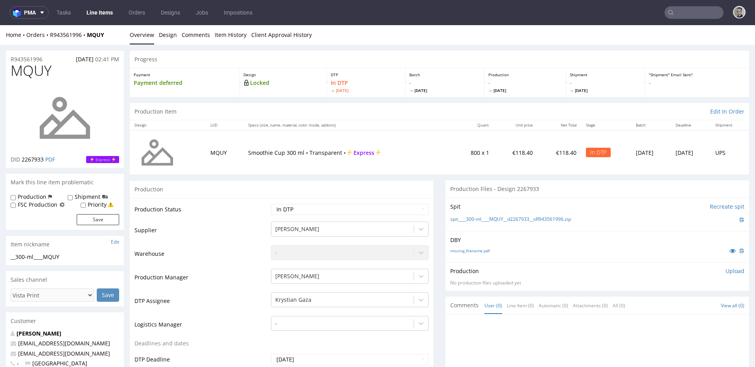
click at [727, 271] on p "Upload" at bounding box center [735, 271] width 19 height 8
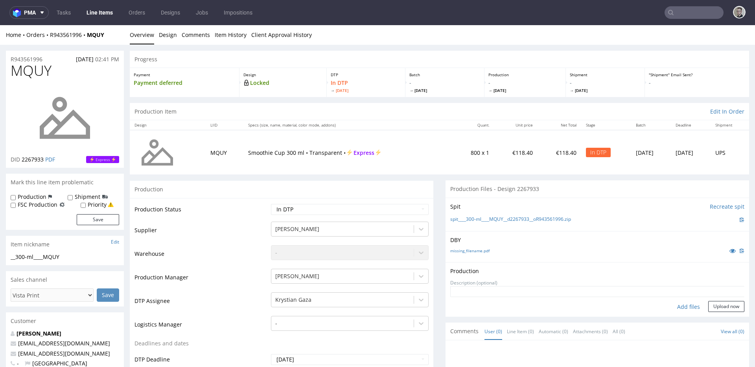
click at [682, 306] on div "Add files" at bounding box center [688, 307] width 39 height 12
type input "C:\fakepath\__300-ml____MQUY__d2267933__oR943561996__latest__front.pdf"
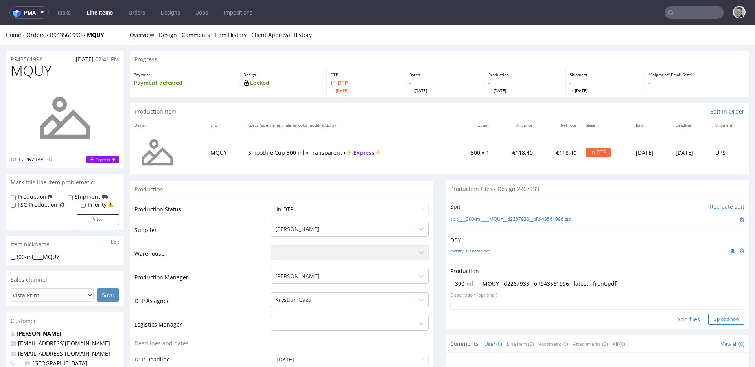
click at [708, 316] on button "Upload now" at bounding box center [726, 319] width 36 height 11
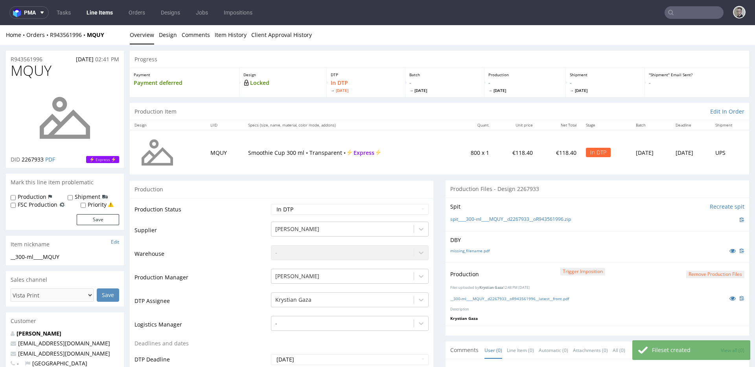
select select "dtp_production_ready"
click at [271, 204] on select "Waiting for Artwork Waiting for Diecut Waiting for Mockup Waiting for DTP Waiti…" at bounding box center [350, 209] width 158 height 11
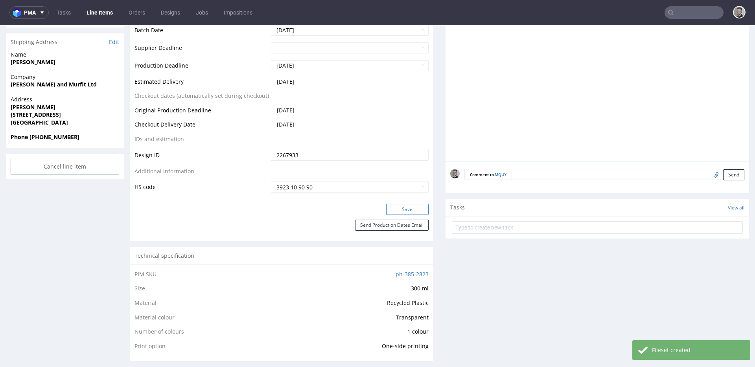
click at [408, 213] on button "Save" at bounding box center [407, 209] width 42 height 11
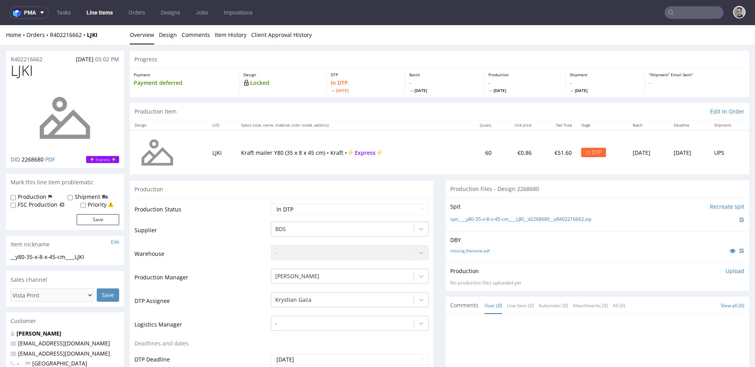
click at [646, 197] on div "Production Files - Design 2268680" at bounding box center [598, 189] width 304 height 17
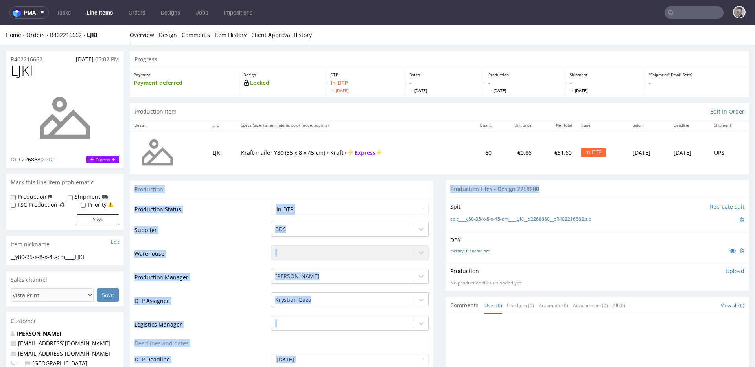
drag, startPoint x: 526, startPoint y: 193, endPoint x: 271, endPoint y: 169, distance: 256.0
click at [335, 182] on div "Production" at bounding box center [282, 190] width 304 height 18
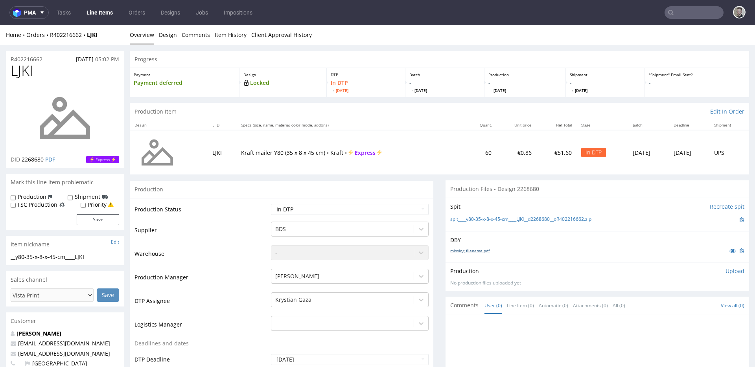
click at [467, 250] on link "missing_filename.pdf" at bounding box center [469, 251] width 39 height 6
click at [507, 222] on link "spit____y80-35-x-8-x-45-cm____LJKI__d2268680__oR402216662.zip" at bounding box center [520, 219] width 141 height 7
click at [727, 267] on div "Production Upload No production files uploaded yet Description (optional) Add f…" at bounding box center [598, 276] width 304 height 29
click at [726, 270] on p "Upload" at bounding box center [735, 271] width 19 height 8
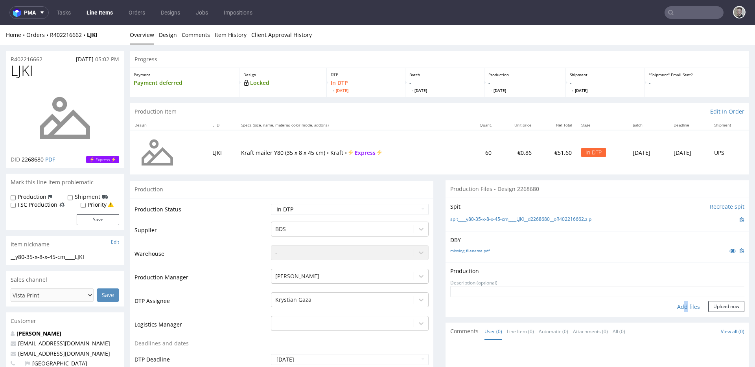
click at [674, 305] on div "Add files" at bounding box center [688, 307] width 39 height 12
type input "C:\fakepath\__y80-35-x-8-x-45-cm____LJKI__d2268680__oR402216662__latest__outsid…"
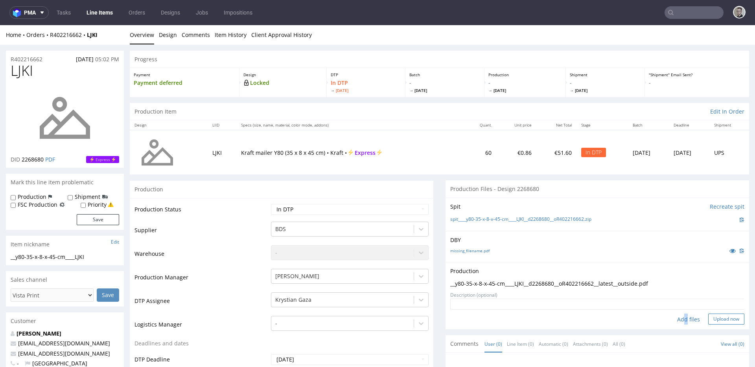
click at [727, 318] on button "Upload now" at bounding box center [726, 319] width 36 height 11
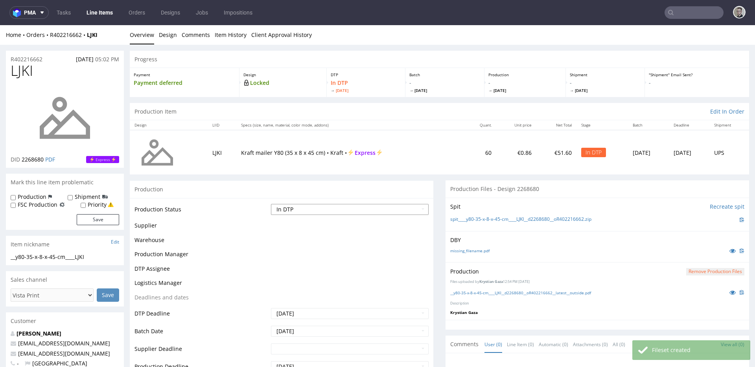
click at [361, 207] on select "Waiting for Artwork Waiting for Diecut Waiting for Mockup Waiting for DTP Waiti…" at bounding box center [350, 209] width 158 height 11
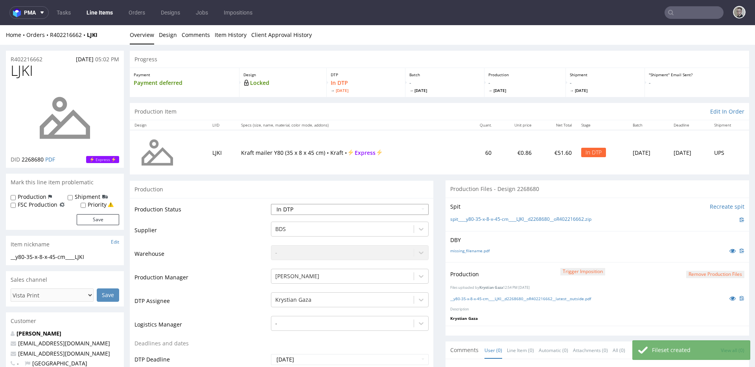
select select "dtp_production_ready"
click at [271, 204] on select "Waiting for Artwork Waiting for Diecut Waiting for Mockup Waiting for DTP Waiti…" at bounding box center [350, 209] width 158 height 11
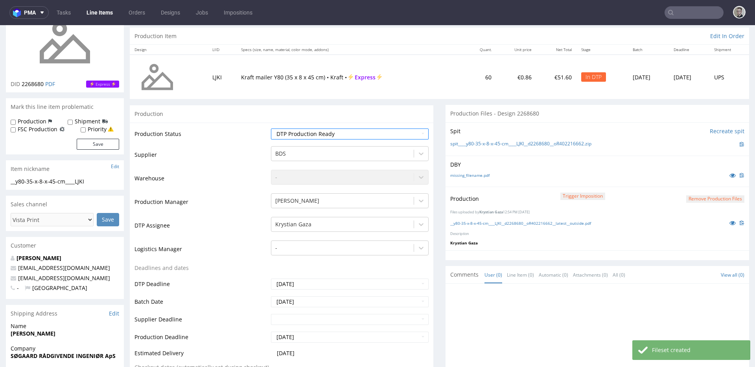
scroll to position [334, 0]
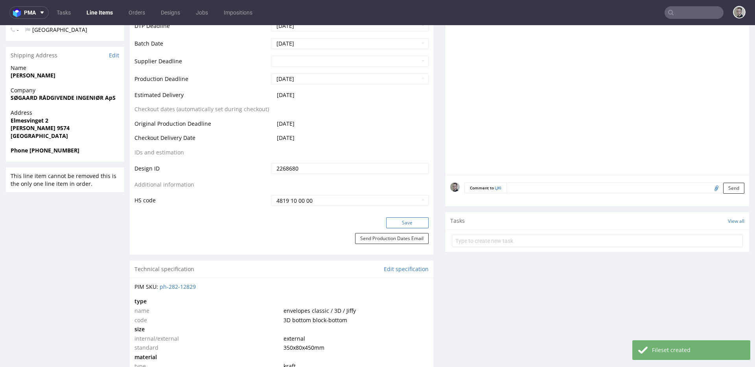
click at [406, 222] on button "Save" at bounding box center [407, 223] width 42 height 11
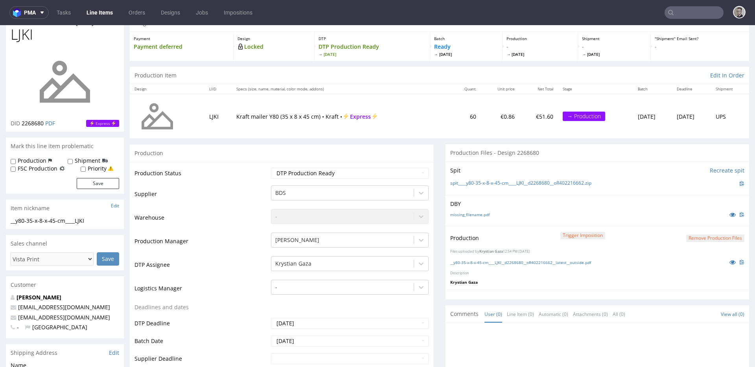
scroll to position [0, 0]
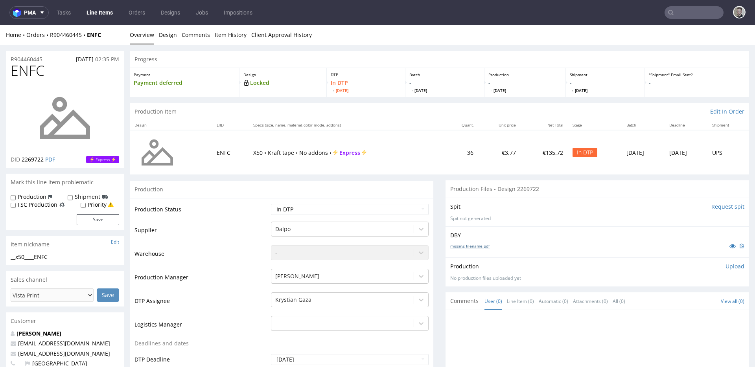
click at [456, 246] on link "missing_filename.pdf" at bounding box center [469, 246] width 39 height 6
click at [38, 256] on div "__x50____ENFC" at bounding box center [65, 257] width 109 height 8
copy div "__x50____ENFC"
drag, startPoint x: 13, startPoint y: 63, endPoint x: 0, endPoint y: 70, distance: 15.0
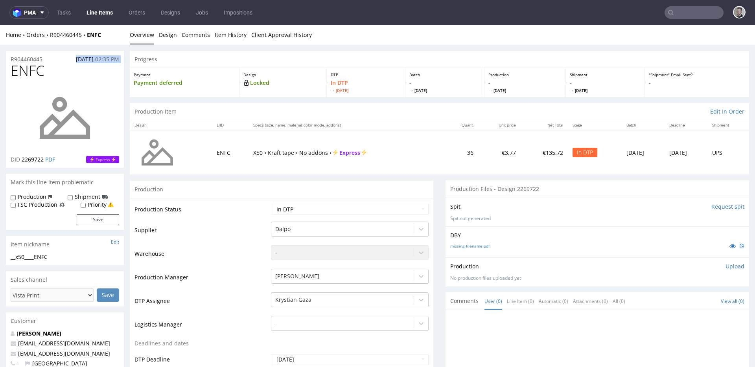
drag, startPoint x: 46, startPoint y: 57, endPoint x: 0, endPoint y: 61, distance: 46.3
copy p "R904460445"
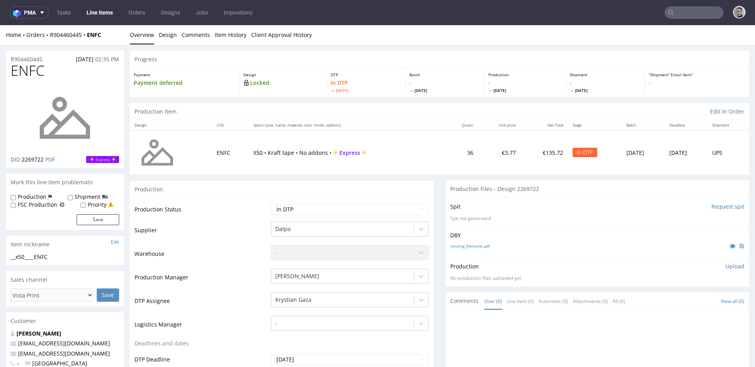
click at [341, 188] on div "Production" at bounding box center [282, 190] width 304 height 18
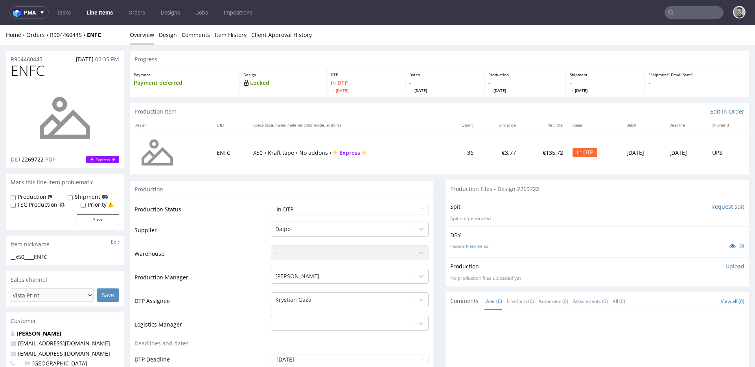
click at [212, 218] on td "Production Status" at bounding box center [202, 212] width 135 height 18
click at [221, 187] on div "Production" at bounding box center [282, 190] width 304 height 18
click at [223, 186] on div "Production" at bounding box center [282, 190] width 304 height 18
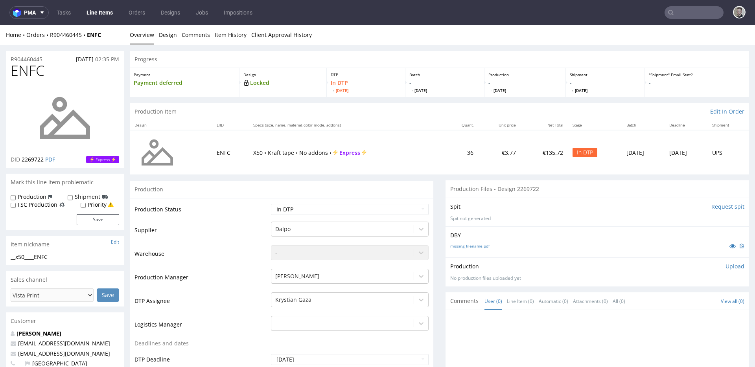
click at [274, 182] on div "Production" at bounding box center [282, 190] width 304 height 18
click at [228, 169] on td "ENFC" at bounding box center [230, 152] width 37 height 44
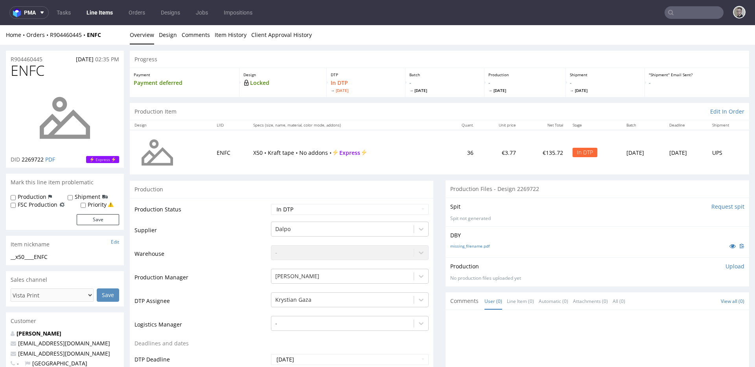
drag, startPoint x: 350, startPoint y: 106, endPoint x: 400, endPoint y: 137, distance: 58.2
click at [351, 106] on div "Production Item Edit In Order" at bounding box center [440, 111] width 620 height 17
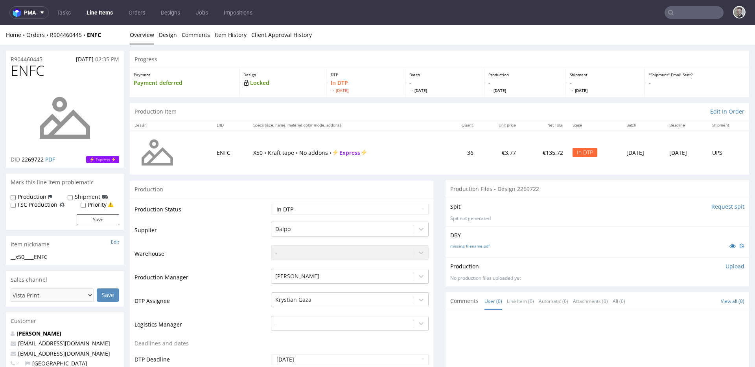
drag, startPoint x: 459, startPoint y: 180, endPoint x: 578, endPoint y: 210, distance: 122.6
click at [487, 181] on div "Production Files - Design 2269722" at bounding box center [598, 189] width 304 height 17
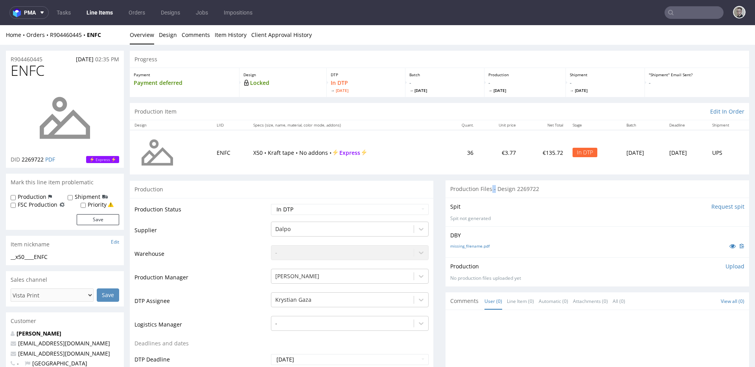
drag, startPoint x: 484, startPoint y: 191, endPoint x: 490, endPoint y: 192, distance: 5.6
click at [490, 192] on div "Production Files - Design 2269722" at bounding box center [598, 189] width 304 height 17
drag, startPoint x: 490, startPoint y: 192, endPoint x: 485, endPoint y: 191, distance: 4.8
click at [485, 191] on div "Production Files - Design 2269722" at bounding box center [598, 189] width 304 height 17
click at [553, 189] on div "Production Files - Design 2269722" at bounding box center [598, 189] width 304 height 17
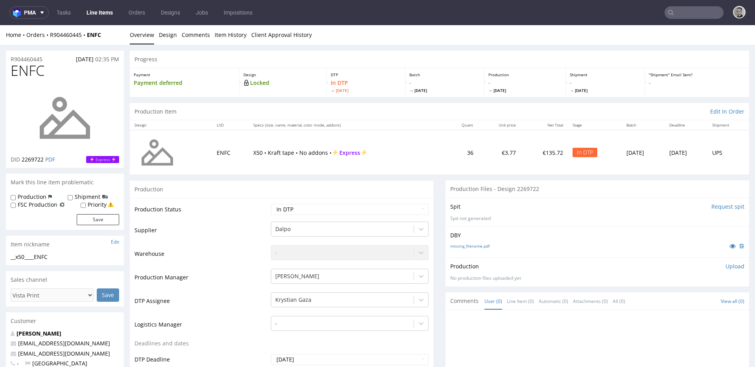
click at [726, 265] on p "Upload" at bounding box center [735, 267] width 19 height 8
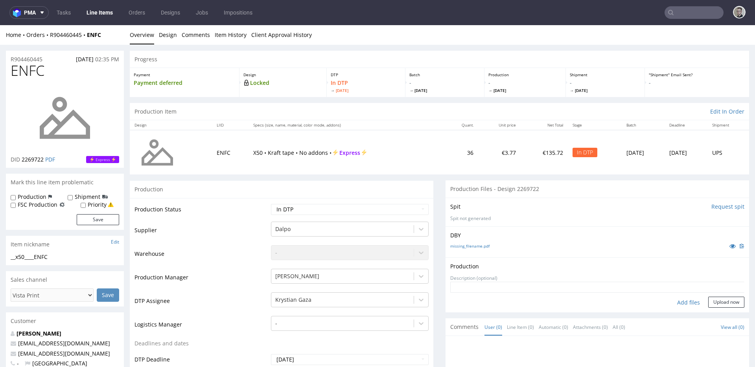
click at [680, 299] on div "Add files" at bounding box center [688, 303] width 39 height 12
type input "C:\fakepath\__x50____ENFC__d2269722__oR904460445__outside.pdf"
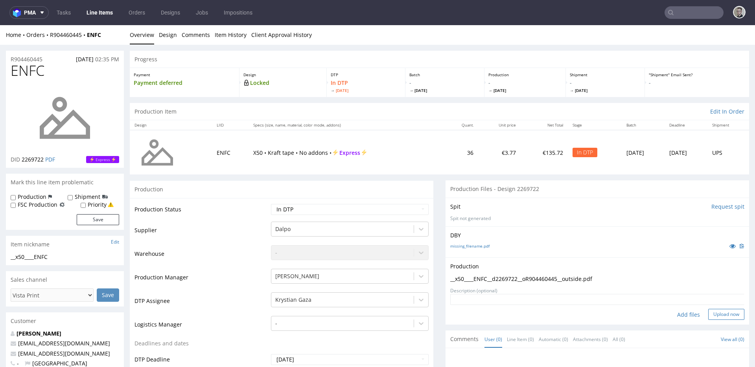
click at [723, 315] on button "Upload now" at bounding box center [726, 314] width 36 height 11
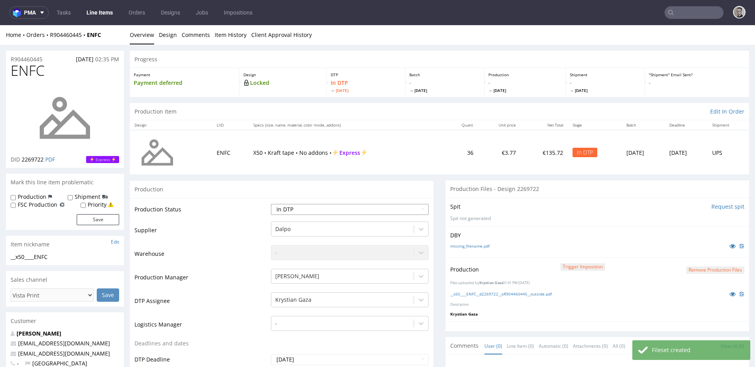
click at [315, 213] on select "Waiting for Artwork Waiting for Diecut Waiting for Mockup Waiting for DTP Waiti…" at bounding box center [350, 209] width 158 height 11
select select "dtp_production_ready"
click at [271, 204] on select "Waiting for Artwork Waiting for Diecut Waiting for Mockup Waiting for DTP Waiti…" at bounding box center [350, 209] width 158 height 11
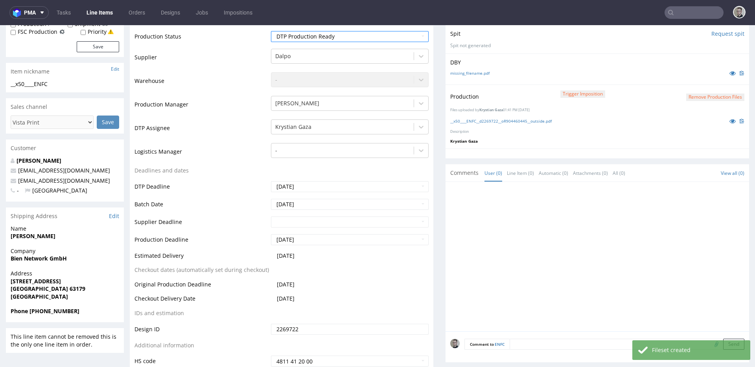
scroll to position [362, 0]
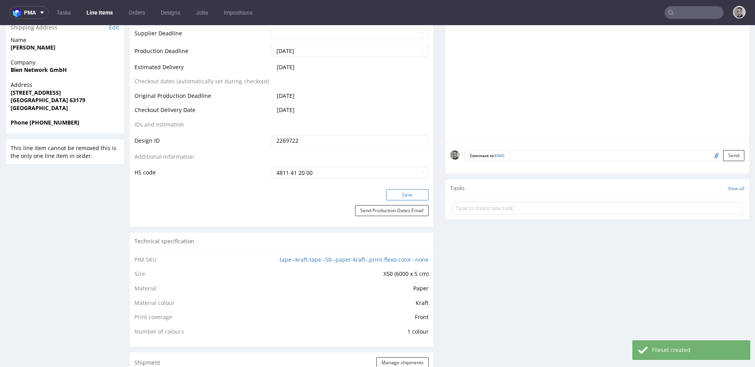
click at [411, 192] on button "Save" at bounding box center [407, 195] width 42 height 11
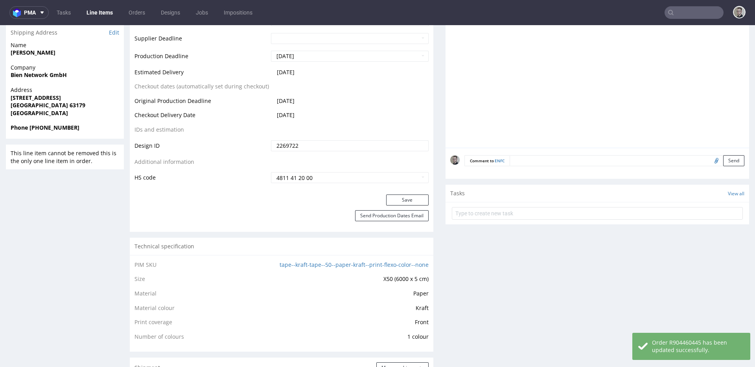
scroll to position [0, 0]
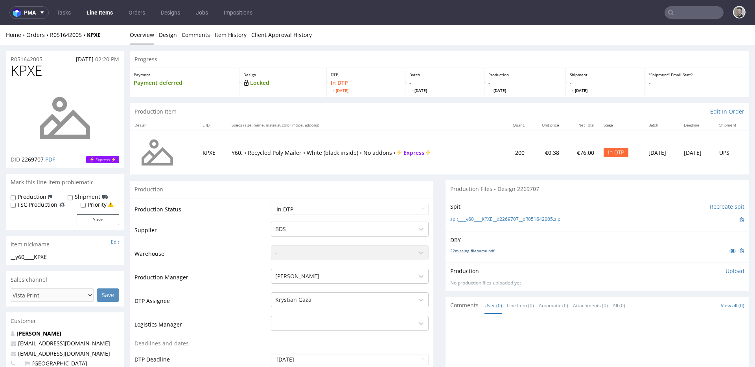
click at [477, 251] on link "22missing_filename.pdf" at bounding box center [472, 251] width 44 height 6
click at [500, 219] on link "spit____y60____KPXE__d2269707__oR051642005.zip" at bounding box center [505, 219] width 110 height 7
click at [186, 34] on link "Comments" at bounding box center [196, 34] width 28 height 19
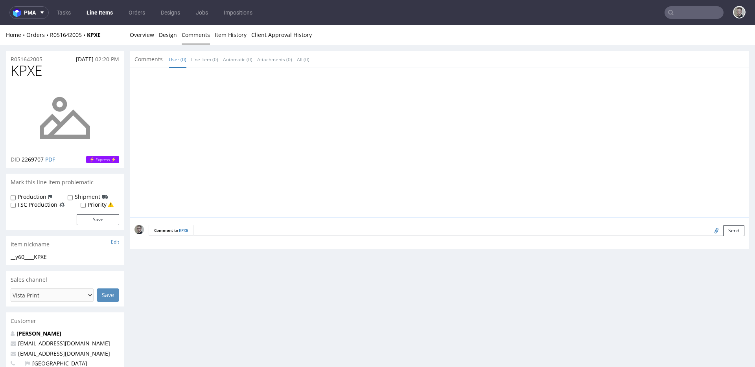
click at [178, 35] on li "Design" at bounding box center [170, 35] width 23 height 8
click at [170, 34] on link "Design" at bounding box center [168, 34] width 18 height 19
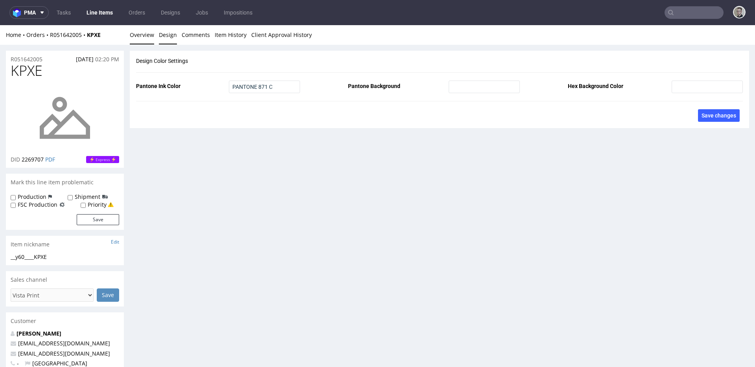
click at [146, 33] on link "Overview" at bounding box center [142, 34] width 24 height 19
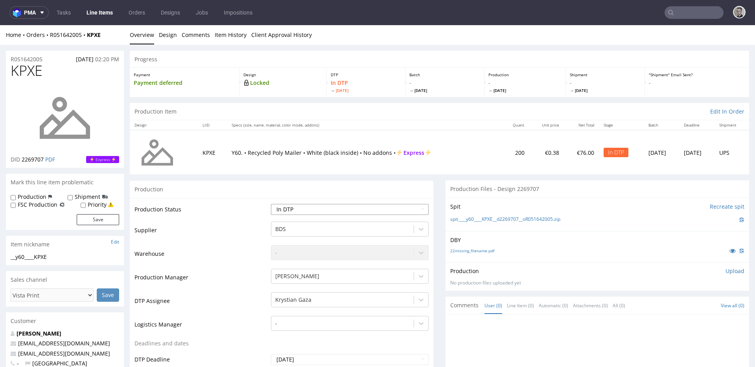
click at [347, 209] on select "Waiting for Artwork Waiting for Diecut Waiting for Mockup Waiting for DTP Waiti…" at bounding box center [350, 209] width 158 height 11
select select "dtp_issue"
click at [271, 204] on select "Waiting for Artwork Waiting for Diecut Waiting for Mockup Waiting for DTP Waiti…" at bounding box center [350, 209] width 158 height 11
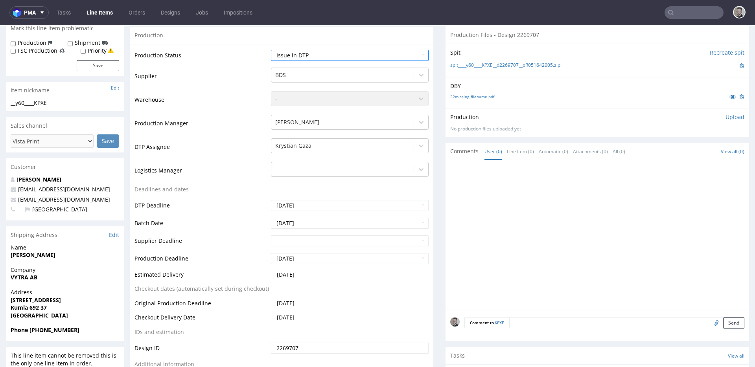
scroll to position [186, 0]
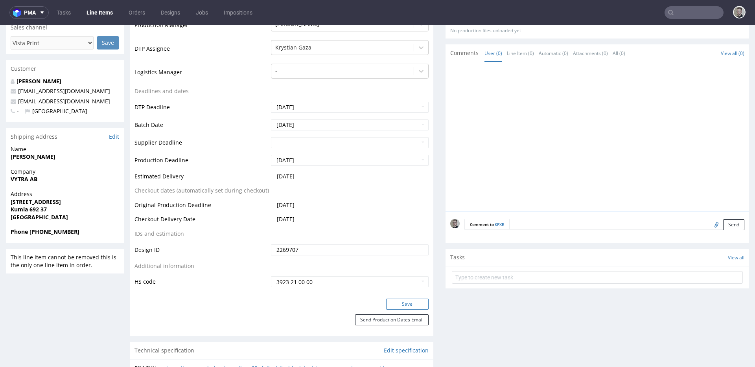
click at [414, 304] on button "Save" at bounding box center [407, 304] width 42 height 11
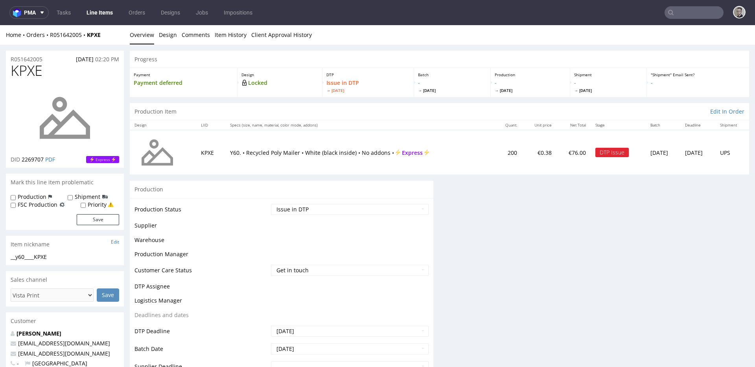
scroll to position [0, 0]
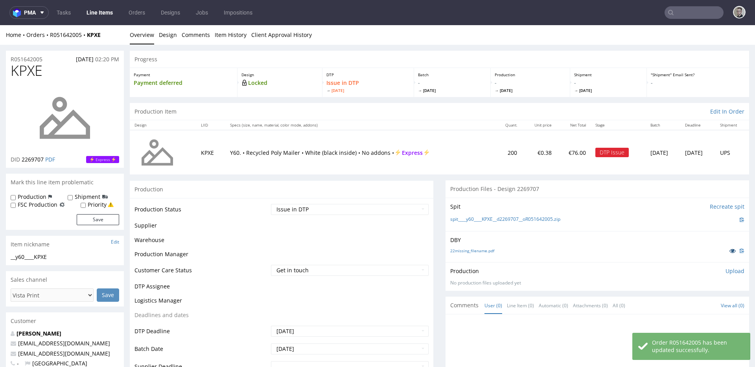
click at [730, 250] on icon at bounding box center [733, 251] width 6 height 6
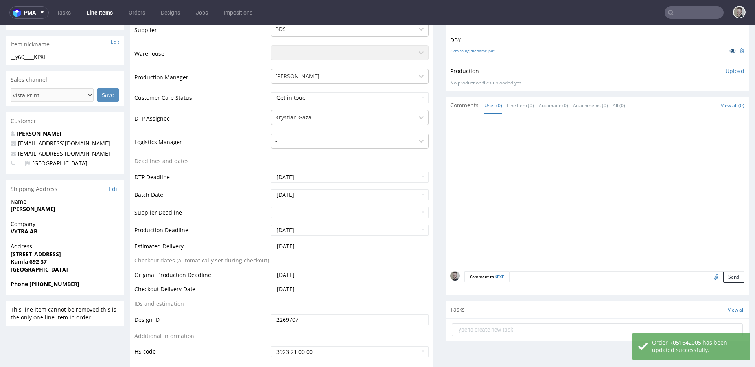
scroll to position [214, 0]
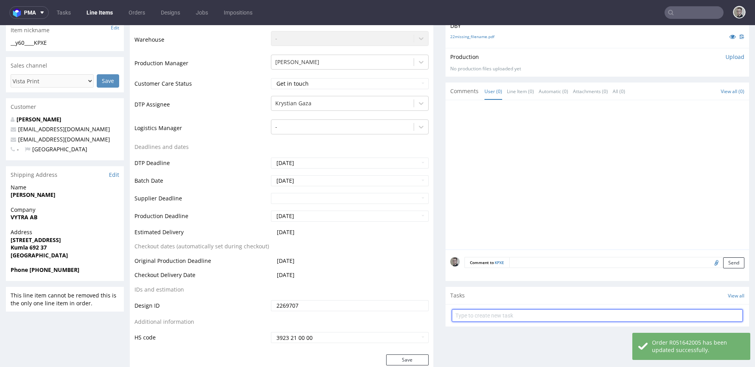
click at [530, 312] on input "text" at bounding box center [597, 316] width 291 height 13
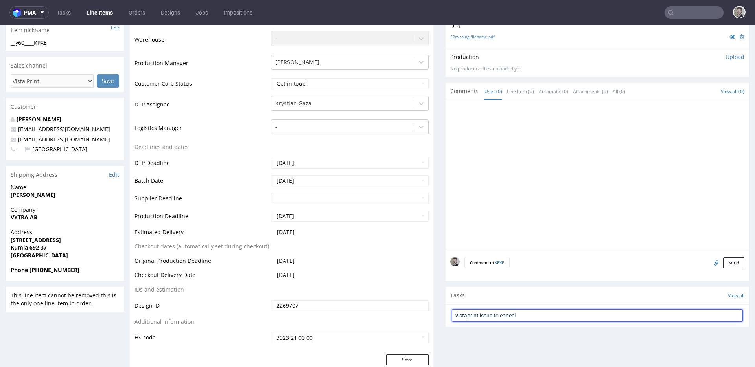
type input "vistaprint issue to cancel"
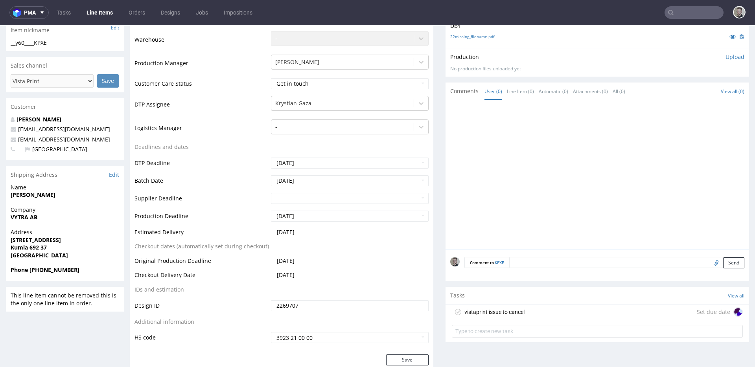
click at [557, 311] on div "vistaprint issue to cancel Set due date" at bounding box center [597, 313] width 291 height 16
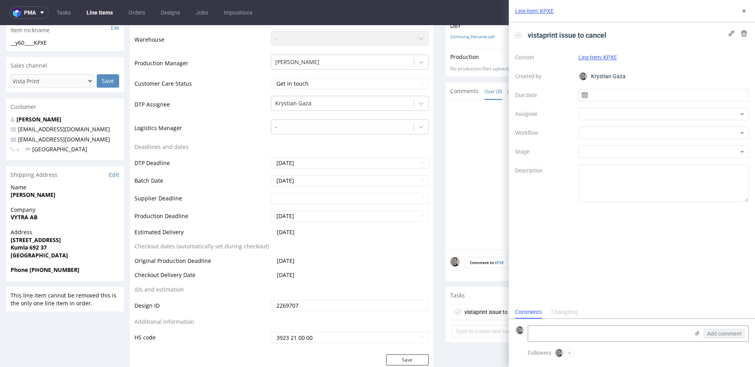
scroll to position [6, 0]
click at [626, 97] on input "text" at bounding box center [664, 95] width 171 height 13
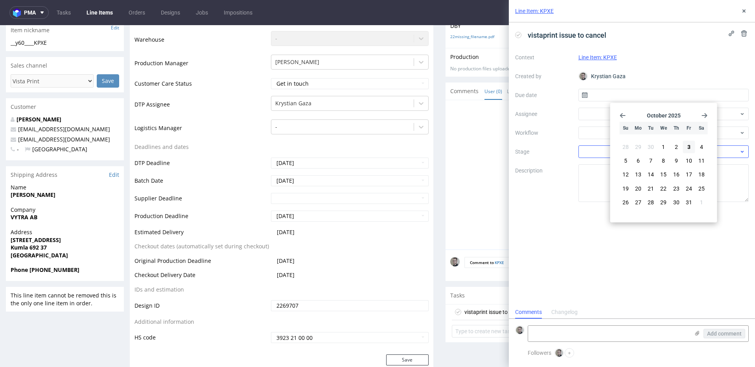
click at [693, 147] on button "3" at bounding box center [689, 147] width 12 height 13
type input "[DATE]"
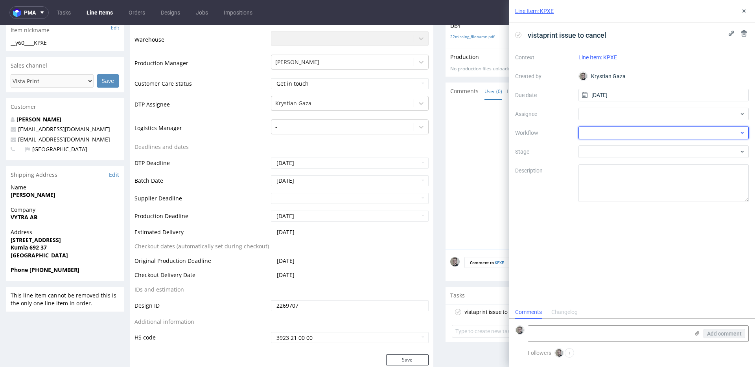
click at [614, 133] on div at bounding box center [664, 133] width 171 height 13
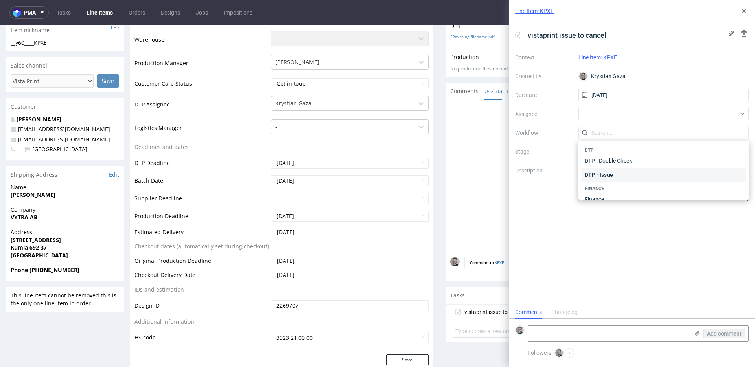
scroll to position [0, 0]
click at [623, 172] on div "DTP - Issue" at bounding box center [664, 175] width 164 height 14
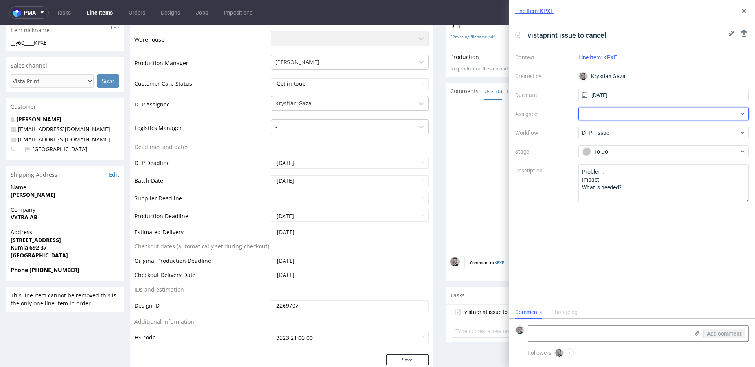
click at [636, 117] on div at bounding box center [664, 114] width 171 height 13
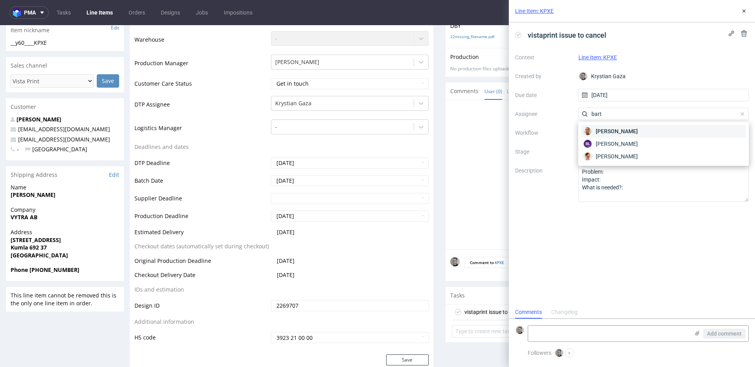
type input "bart"
click at [638, 130] on span "Bartłomiej Leśniczuk" at bounding box center [617, 131] width 42 height 8
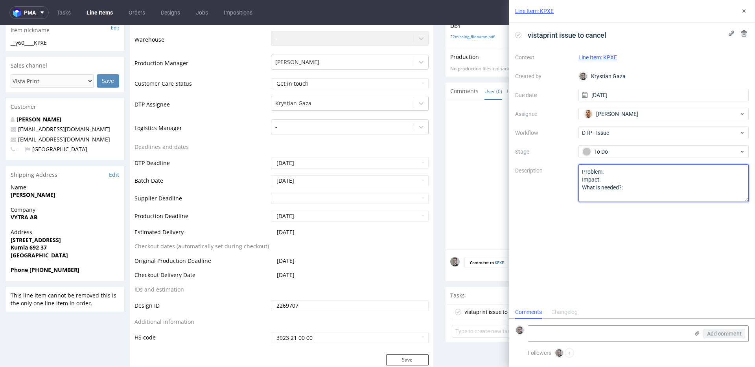
drag, startPoint x: 644, startPoint y: 219, endPoint x: 356, endPoint y: 114, distance: 306.0
paste textarea "Multicolor design (different shades of color) on one color design. Also design …"
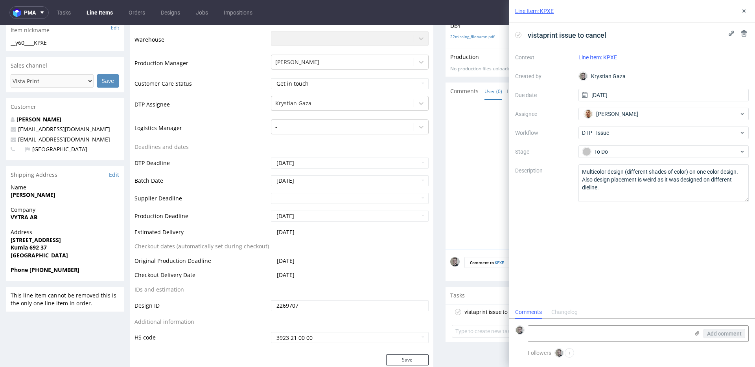
click at [722, 236] on div "vistaprint issue to cancel Context Line Item: KPXE Created by Krystian Gaza Due…" at bounding box center [632, 164] width 246 height 284
drag, startPoint x: 645, startPoint y: 189, endPoint x: 562, endPoint y: 182, distance: 82.9
click at [562, 182] on div "Context Line Item: KPXE Created by Krystian Gaza Due date 03/10/2025 Assignee B…" at bounding box center [632, 126] width 234 height 151
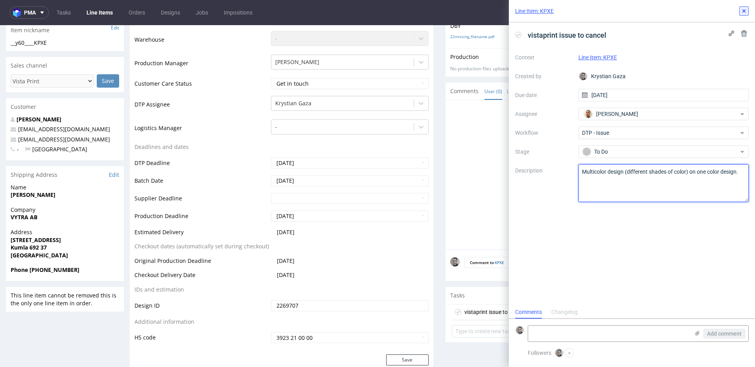
type textarea "Multicolor design (different shades of color) on one color design."
click at [745, 8] on icon at bounding box center [744, 11] width 6 height 6
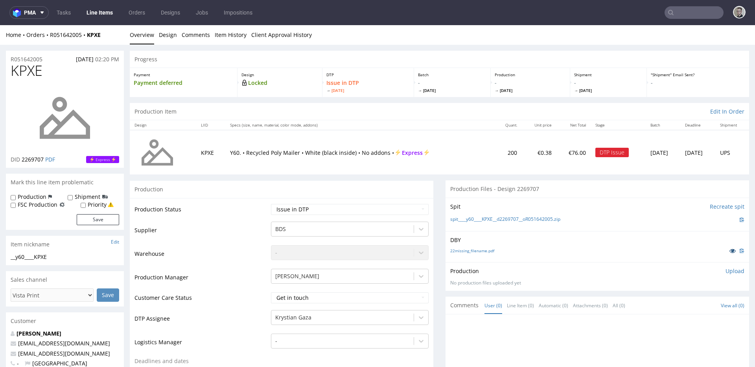
click at [730, 251] on icon at bounding box center [733, 251] width 6 height 6
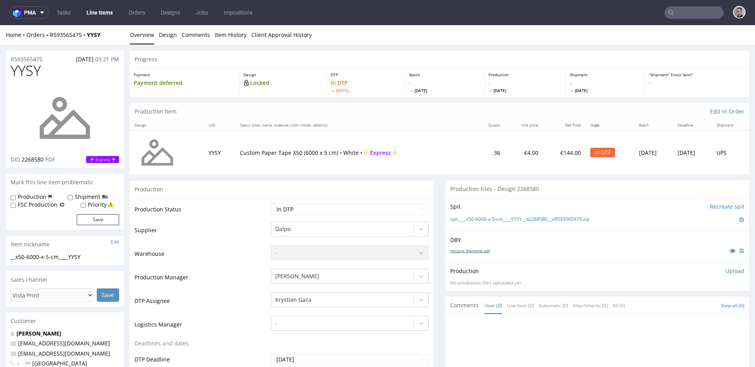
click at [476, 250] on link "missing_filename.pdf" at bounding box center [469, 251] width 39 height 6
click at [518, 218] on link "spit____x50-6000-x-5-cm____YYSY__d2268580__oR593565475.zip" at bounding box center [519, 219] width 139 height 7
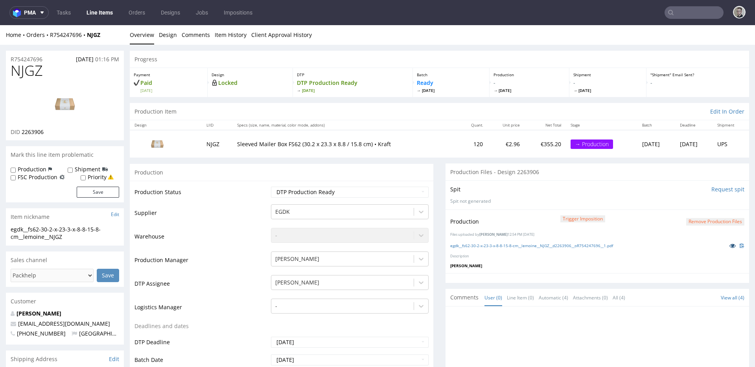
click at [730, 245] on icon at bounding box center [733, 246] width 6 height 6
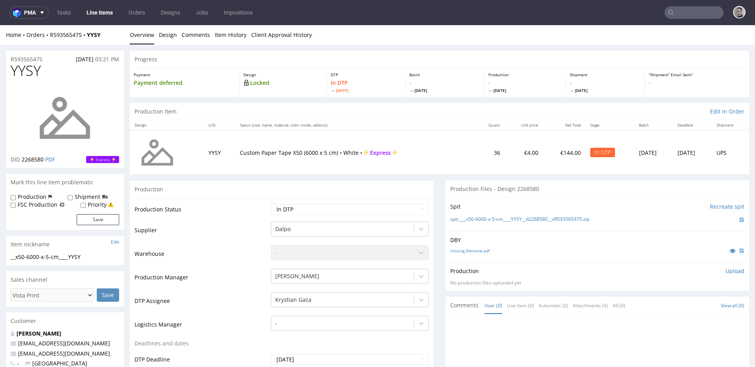
click at [732, 272] on p "Upload" at bounding box center [735, 271] width 19 height 8
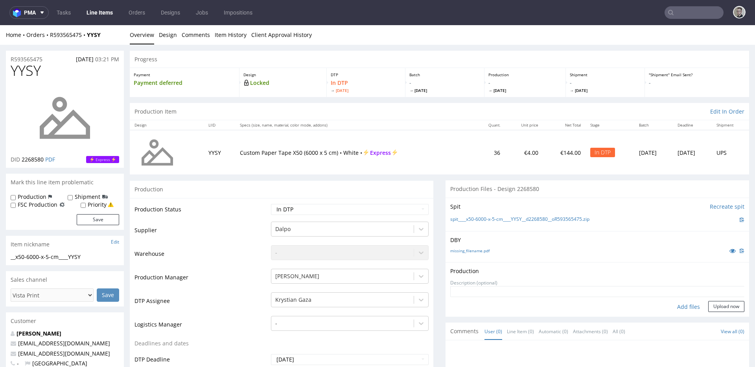
click at [678, 309] on div "Add files" at bounding box center [688, 307] width 39 height 12
type input "C:\fakepath\__x50-6000-x-5-cm____YYSY__d2268580__oR593565475__latest__outside.p…"
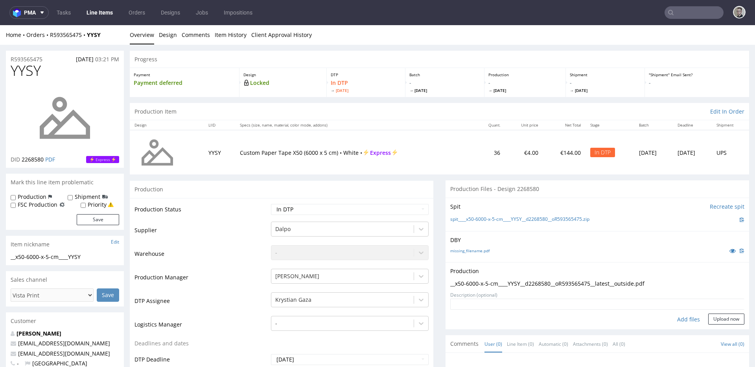
click at [718, 311] on form "Add files Upload now" at bounding box center [597, 312] width 294 height 26
click at [727, 318] on button "Upload now" at bounding box center [726, 319] width 36 height 11
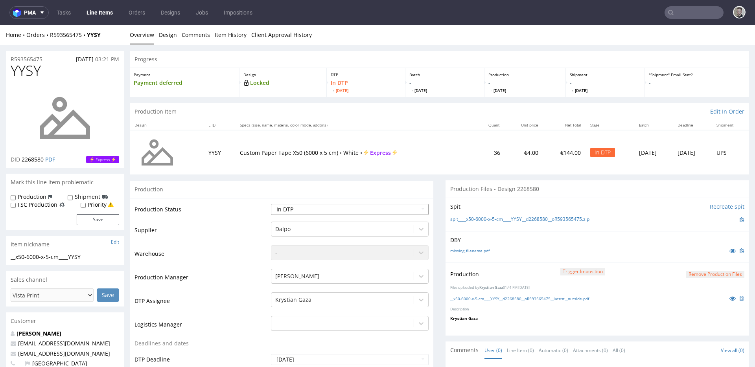
click at [319, 204] on select "Waiting for Artwork Waiting for Diecut Waiting for Mockup Waiting for DTP Waiti…" at bounding box center [350, 209] width 158 height 11
select select "dtp_production_ready"
click at [271, 204] on select "Waiting for Artwork Waiting for Diecut Waiting for Mockup Waiting for DTP Waiti…" at bounding box center [350, 209] width 158 height 11
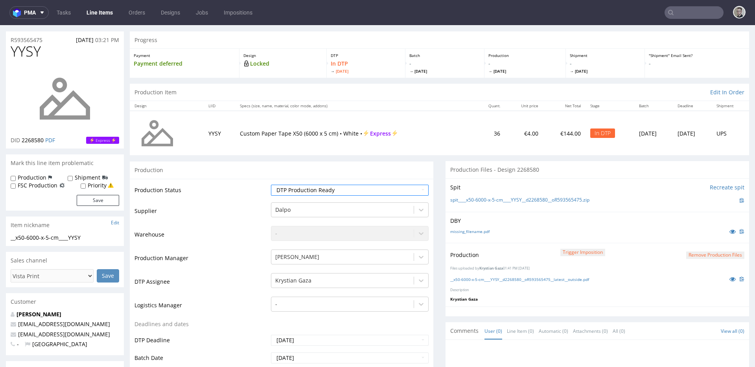
scroll to position [246, 0]
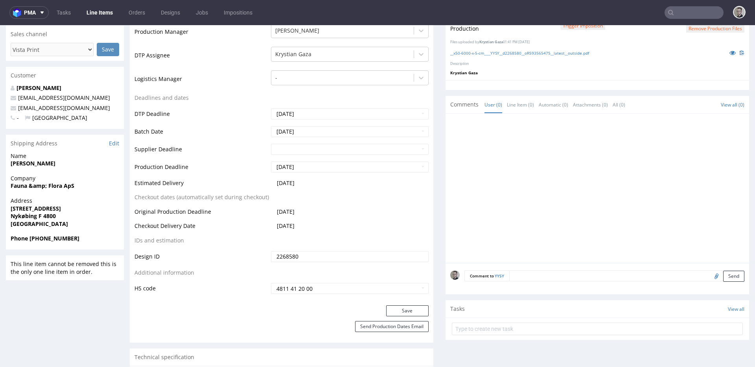
click at [405, 304] on div "Production Status Waiting for Artwork Waiting for Diecut Waiting for Mockup Wai…" at bounding box center [282, 128] width 304 height 353
click at [405, 309] on button "Save" at bounding box center [407, 311] width 42 height 11
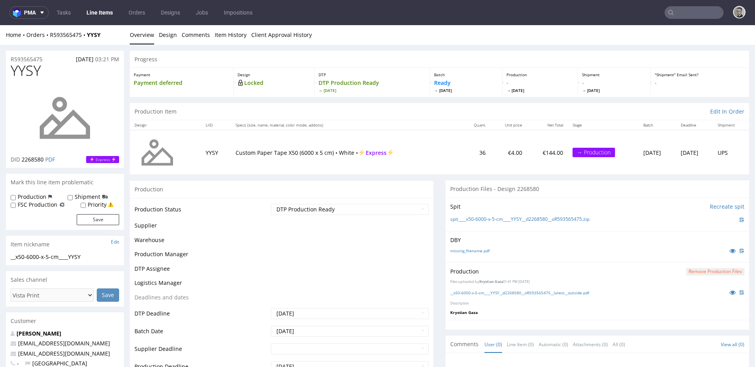
scroll to position [0, 0]
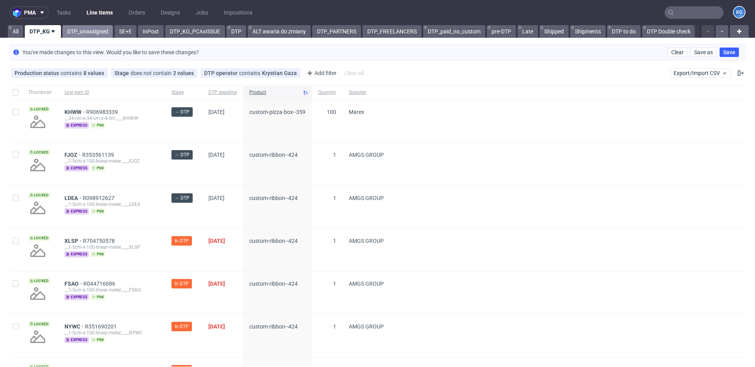
click at [75, 28] on link "DTP_unassigned" at bounding box center [88, 31] width 50 height 13
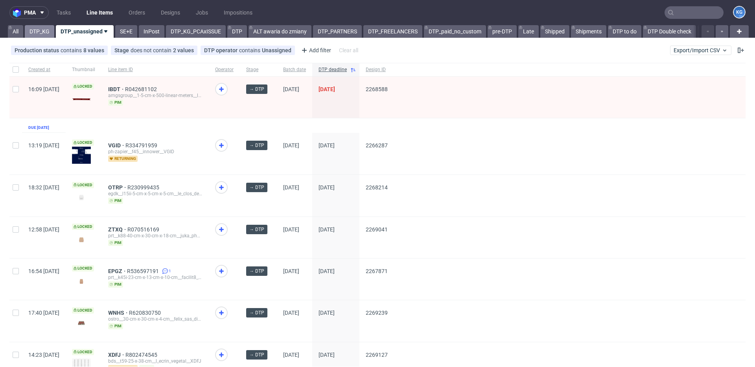
click at [37, 32] on link "DTP_KG" at bounding box center [40, 31] width 30 height 13
